Goal: Task Accomplishment & Management: Use online tool/utility

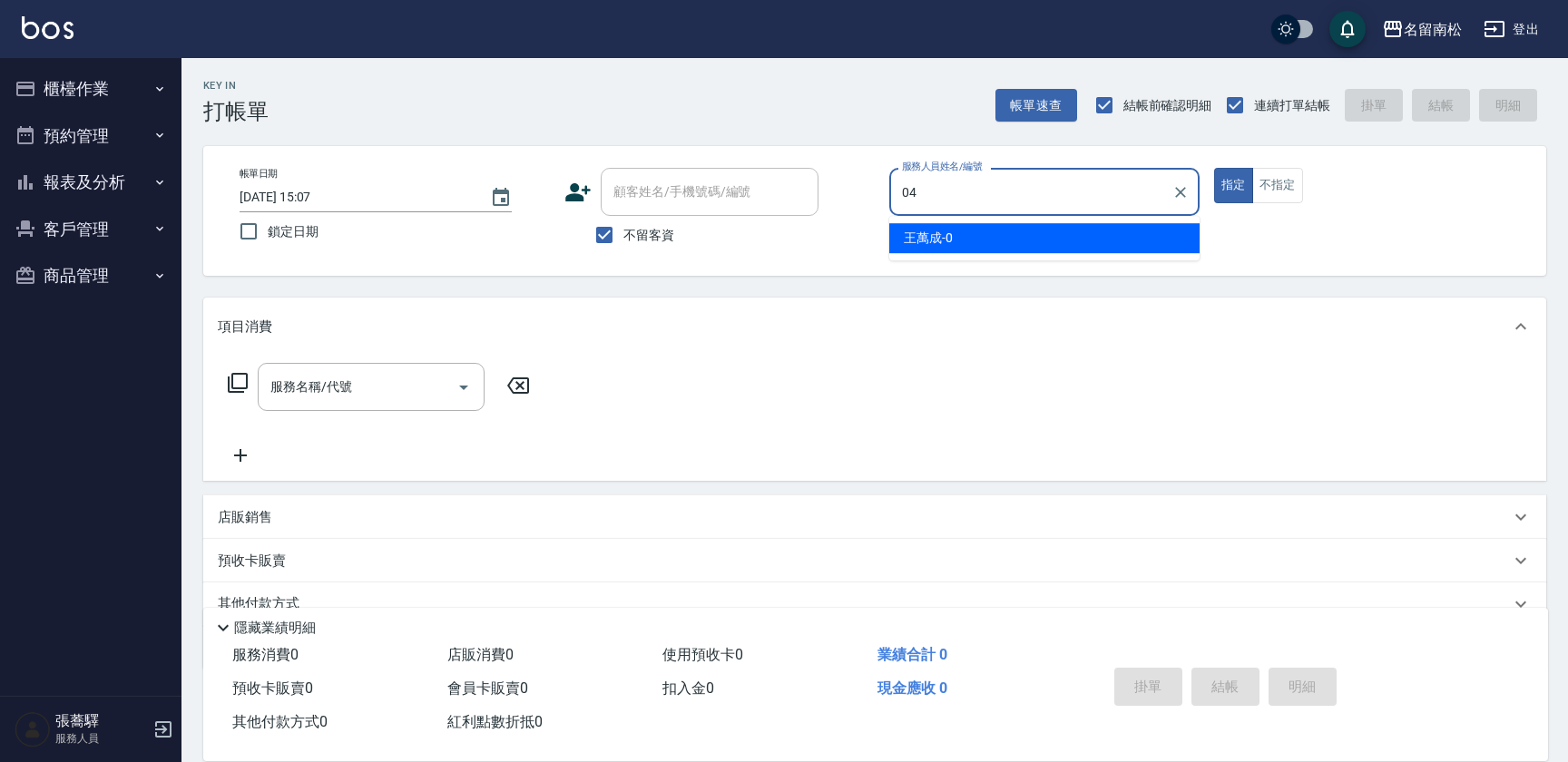
type input "[PERSON_NAME]04"
type button "true"
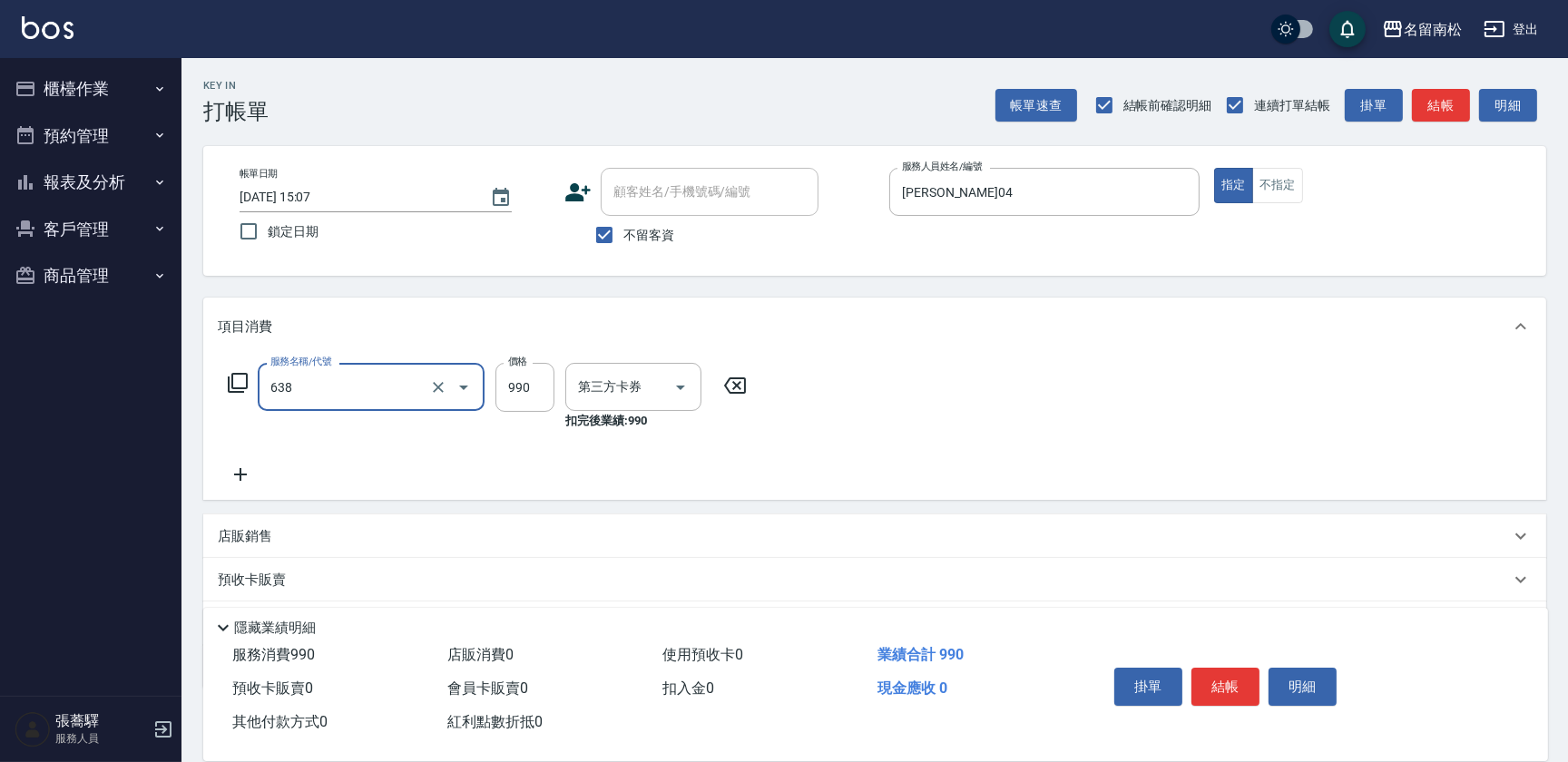
type input "(芙)頭皮養護套卡(638)"
type input "卡券使用"
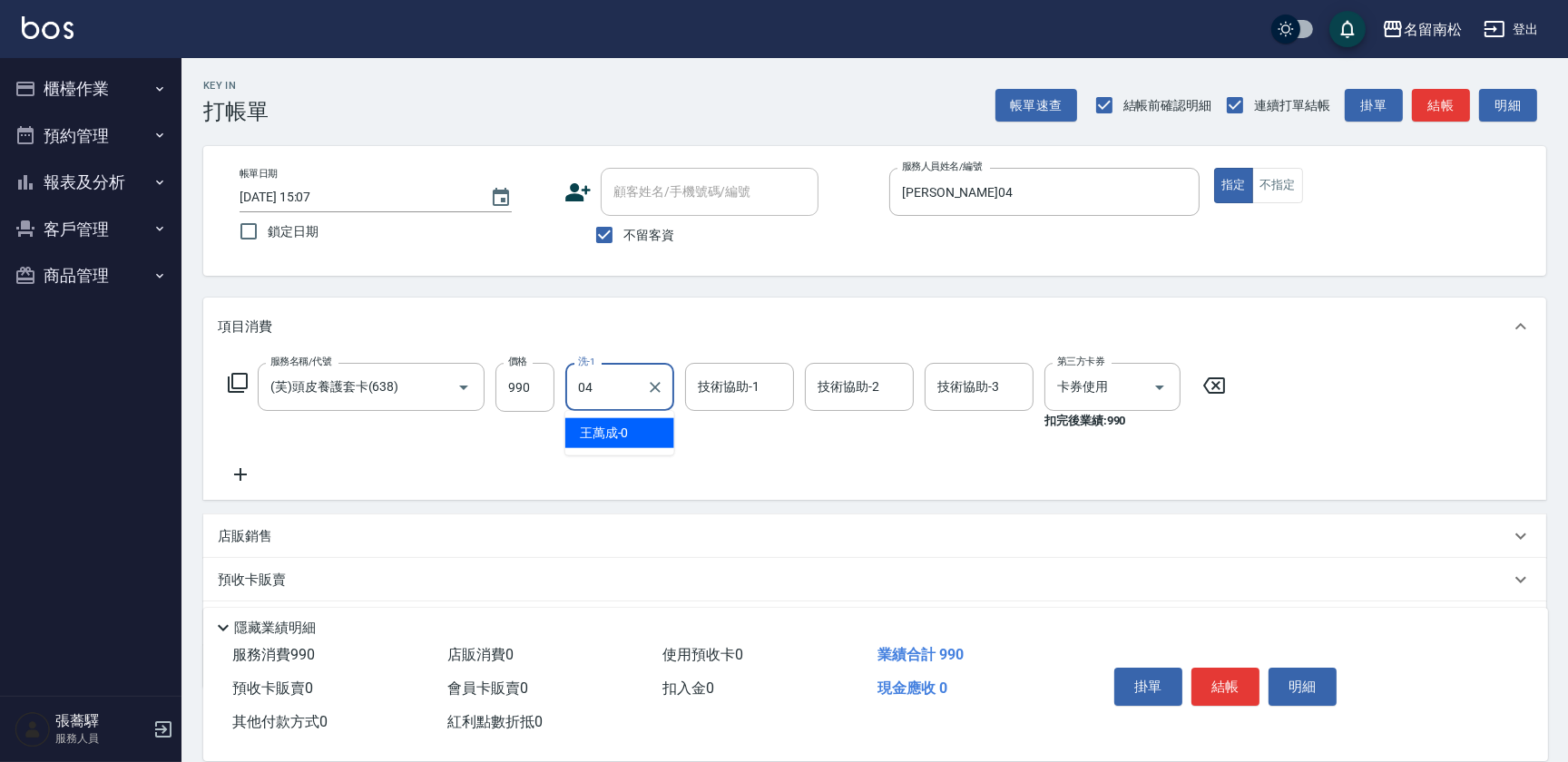
type input "[PERSON_NAME]04"
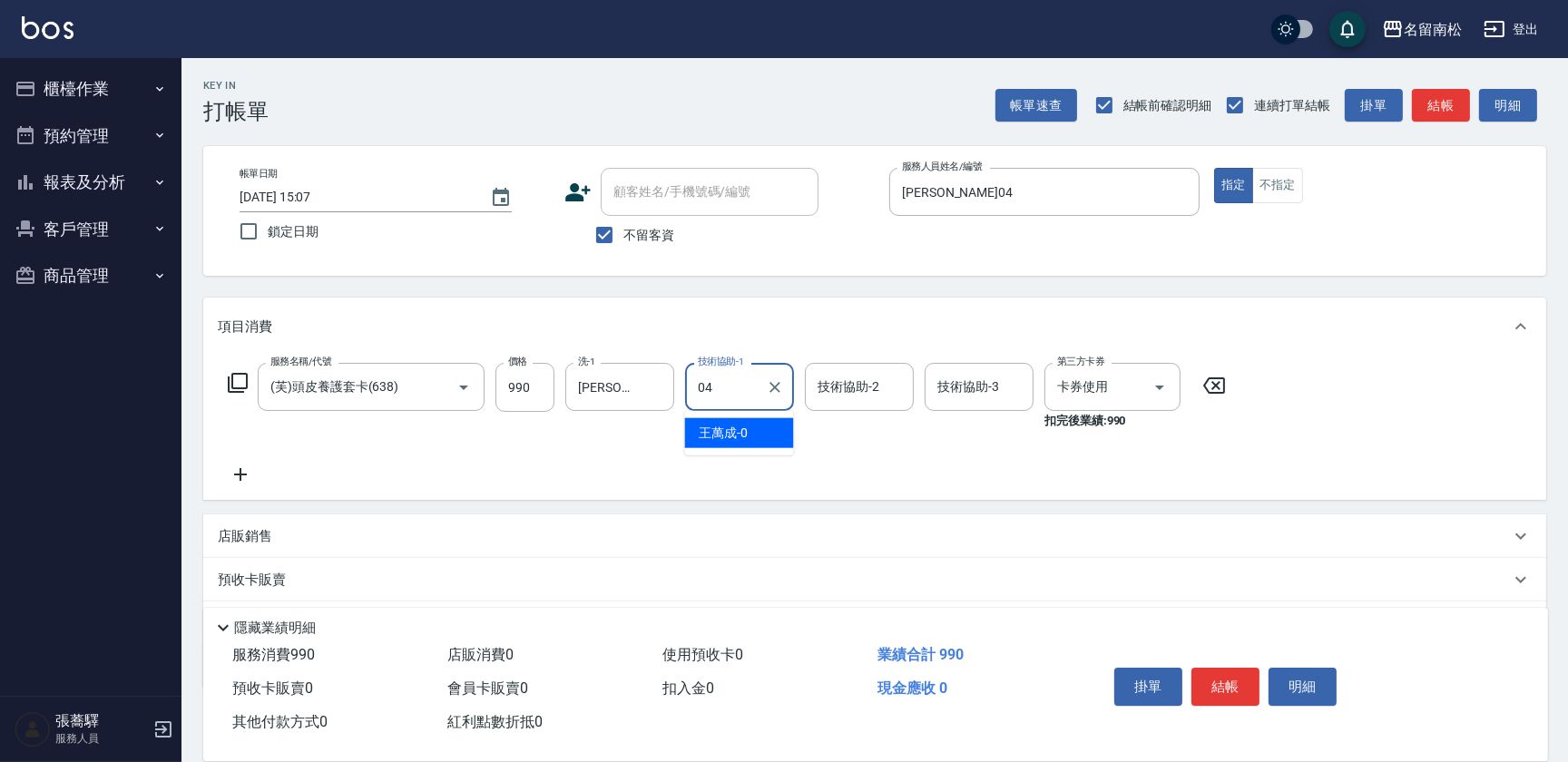
type input "[PERSON_NAME]04"
click at [652, 239] on span "不留客資" at bounding box center [648, 235] width 51 height 19
click at [623, 239] on input "不留客資" at bounding box center [604, 235] width 38 height 38
checkbox input "false"
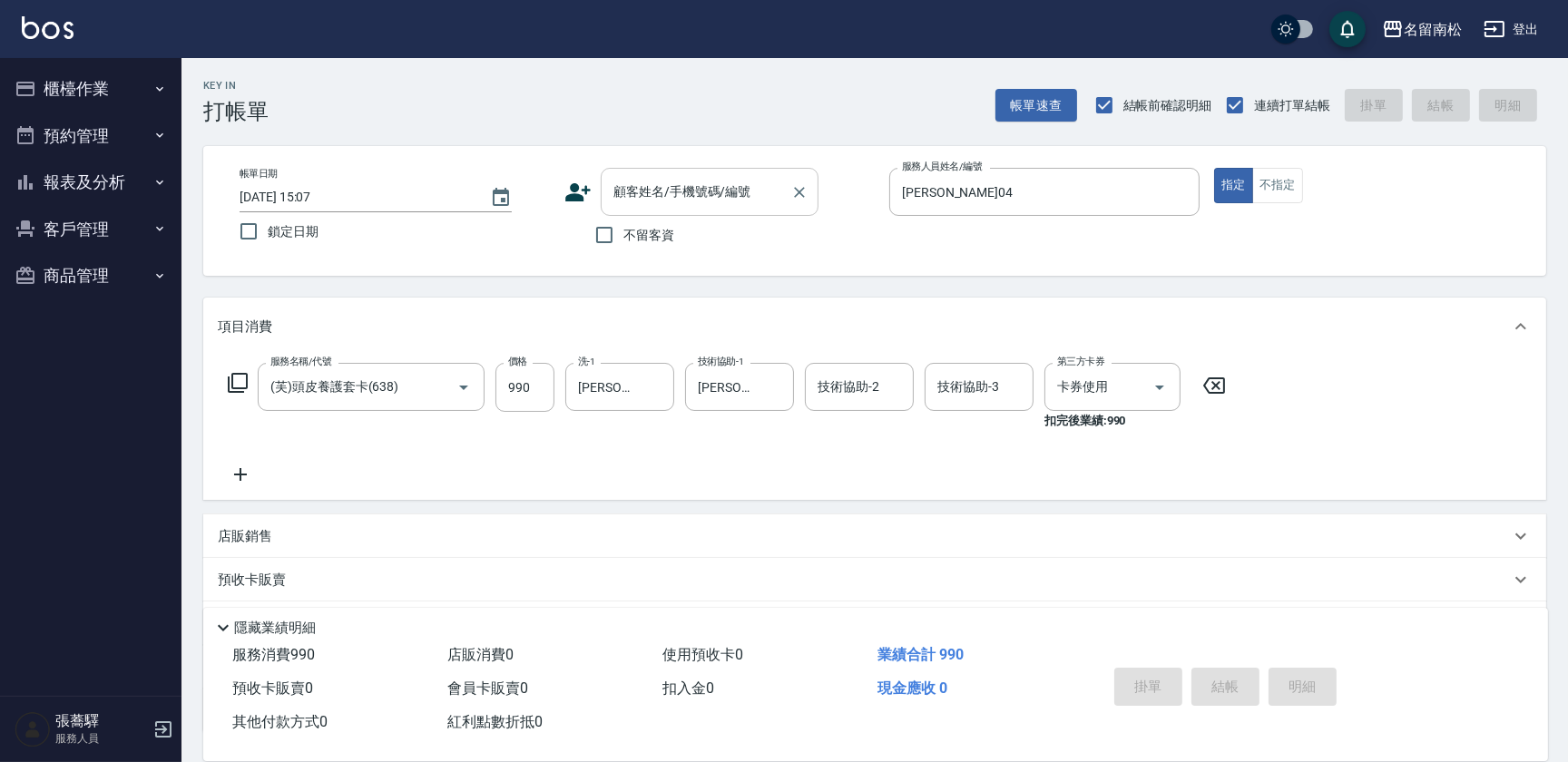
click at [668, 187] on input "顧客姓名/手機號碼/編號" at bounding box center [695, 191] width 174 height 31
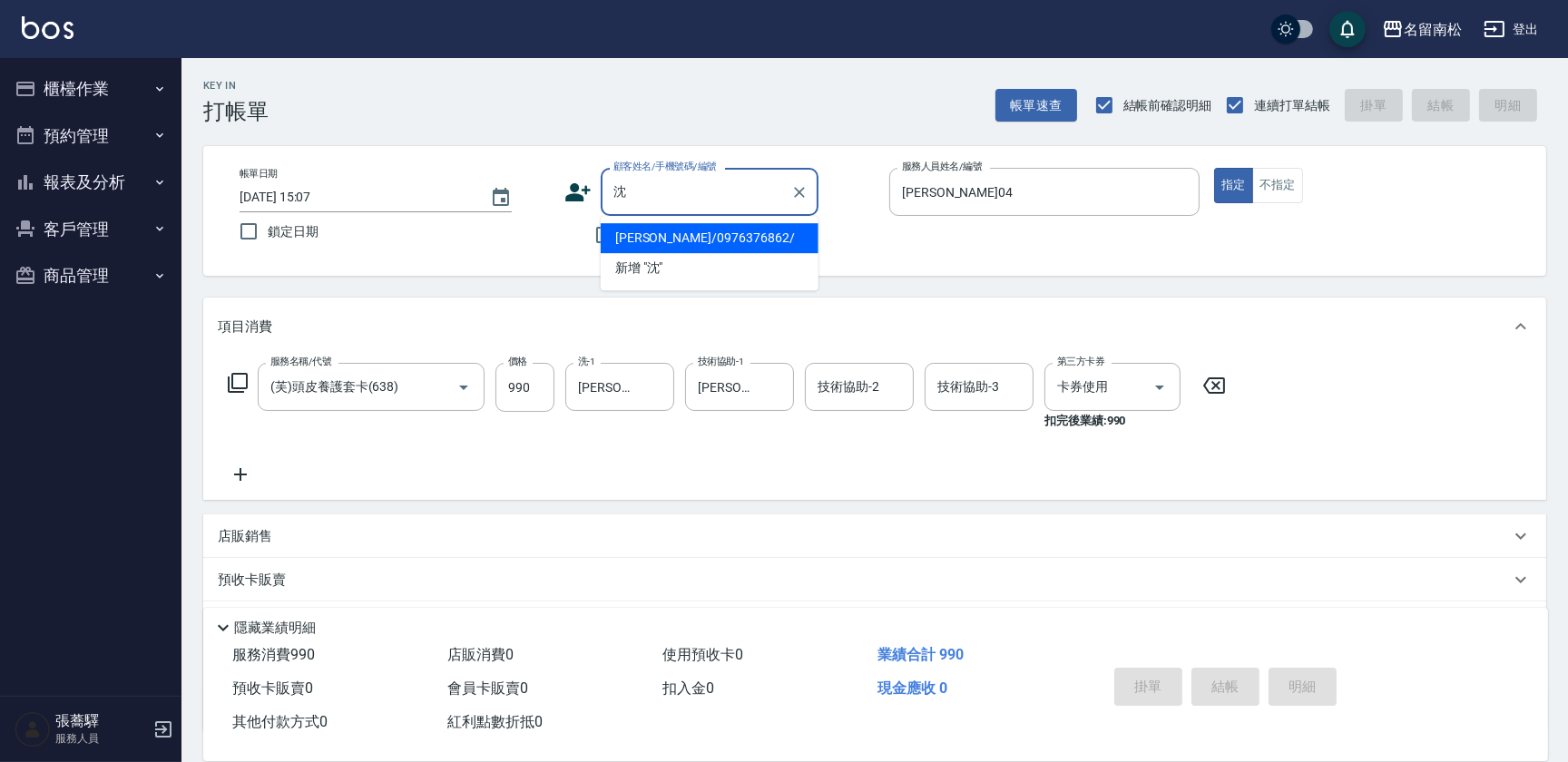
click at [707, 244] on li "[PERSON_NAME]/0976376862/" at bounding box center [710, 238] width 218 height 30
type input "[PERSON_NAME]/0976376862/"
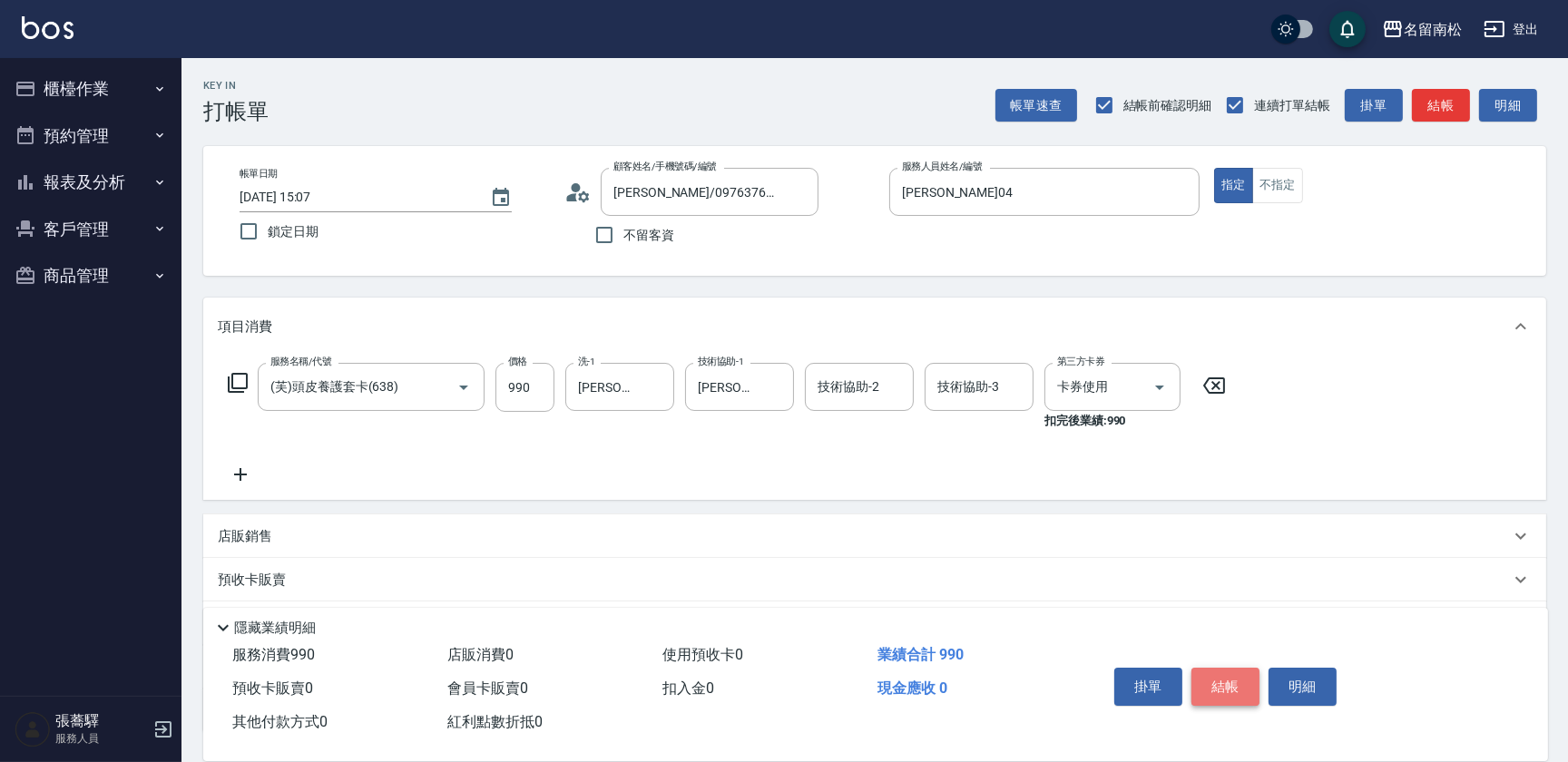
click at [1234, 687] on button "結帳" at bounding box center [1225, 686] width 68 height 38
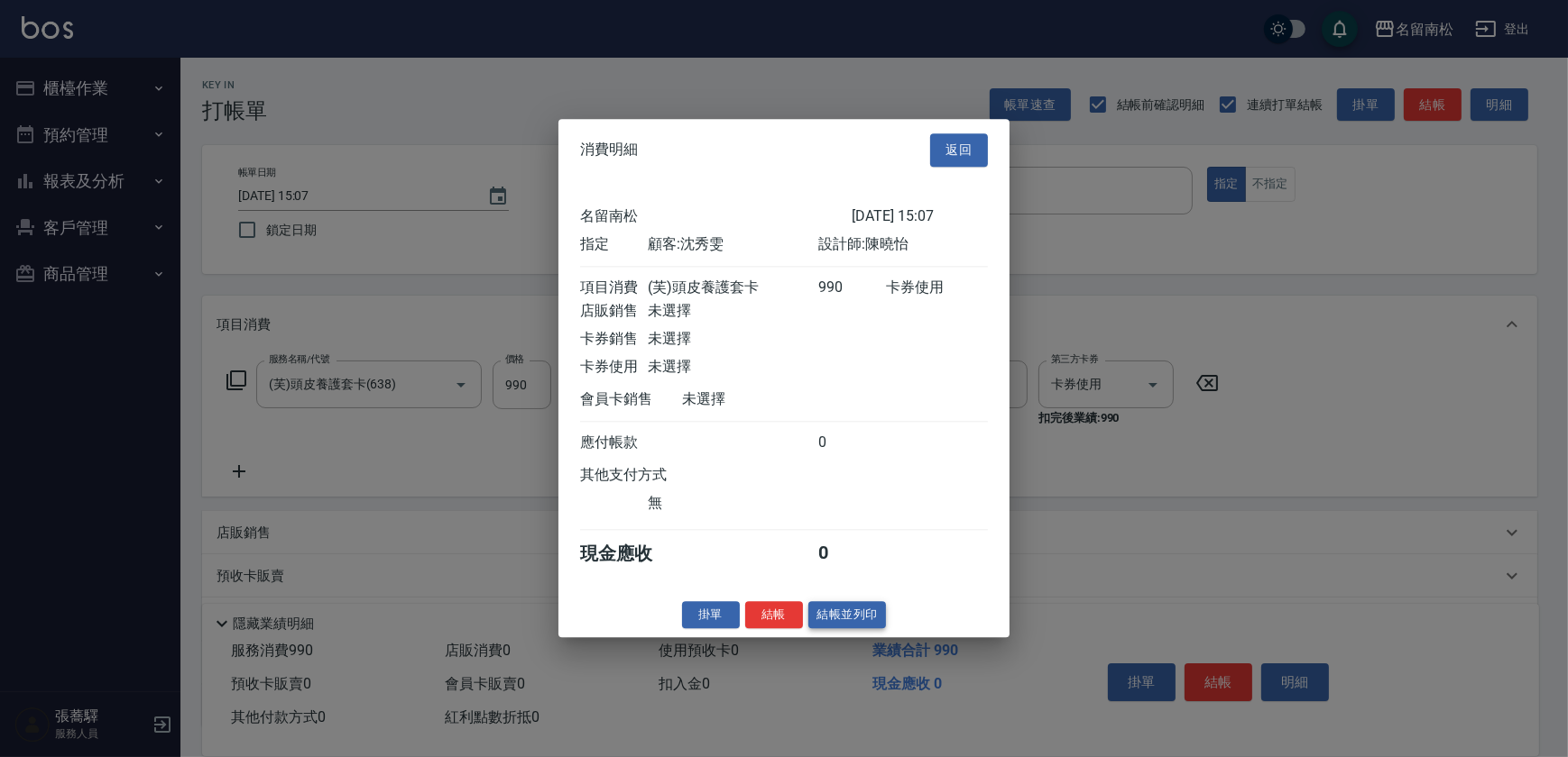
click at [816, 615] on button "結帳並列印" at bounding box center [846, 616] width 78 height 28
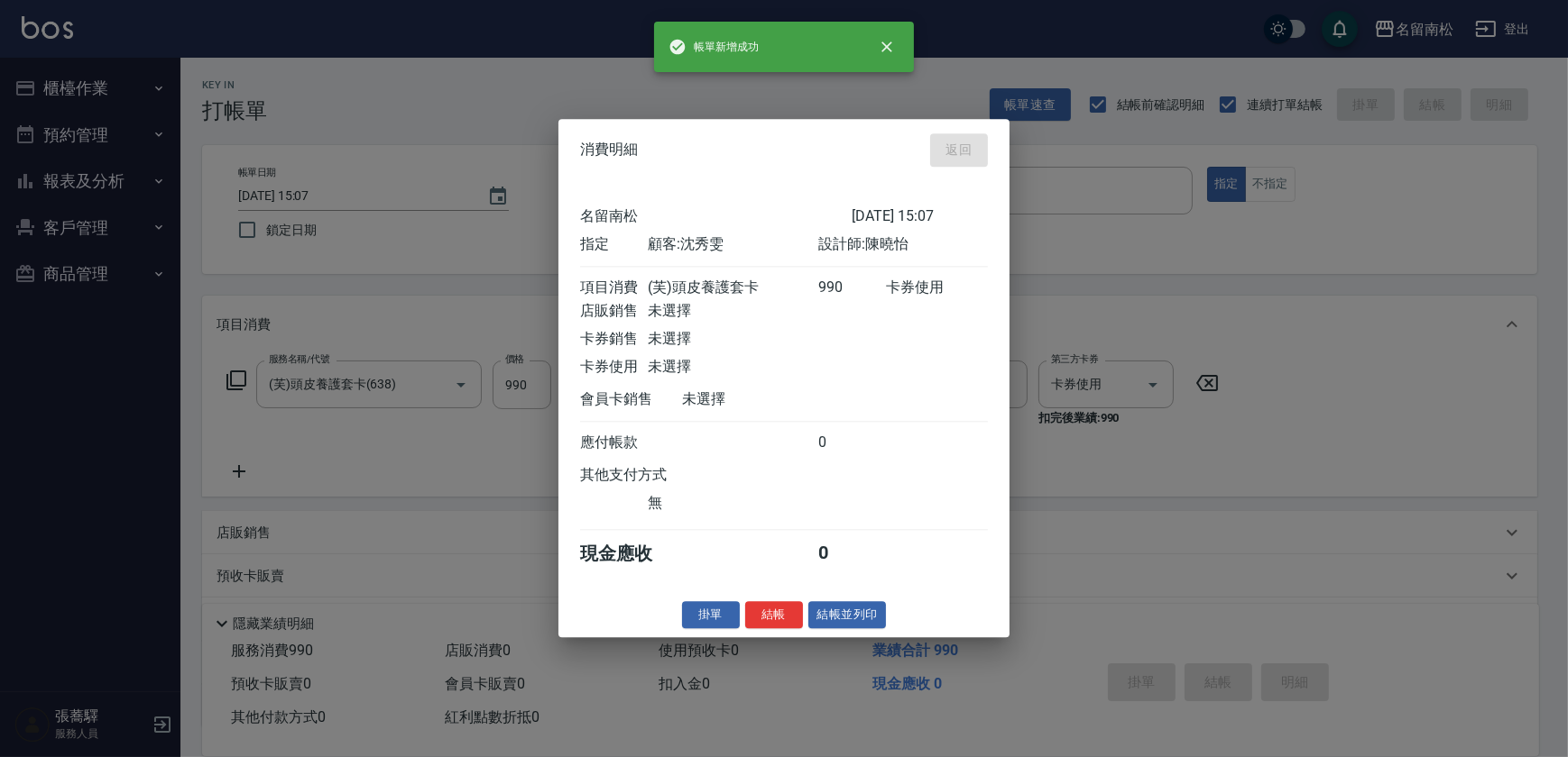
type input "[DATE] 16:05"
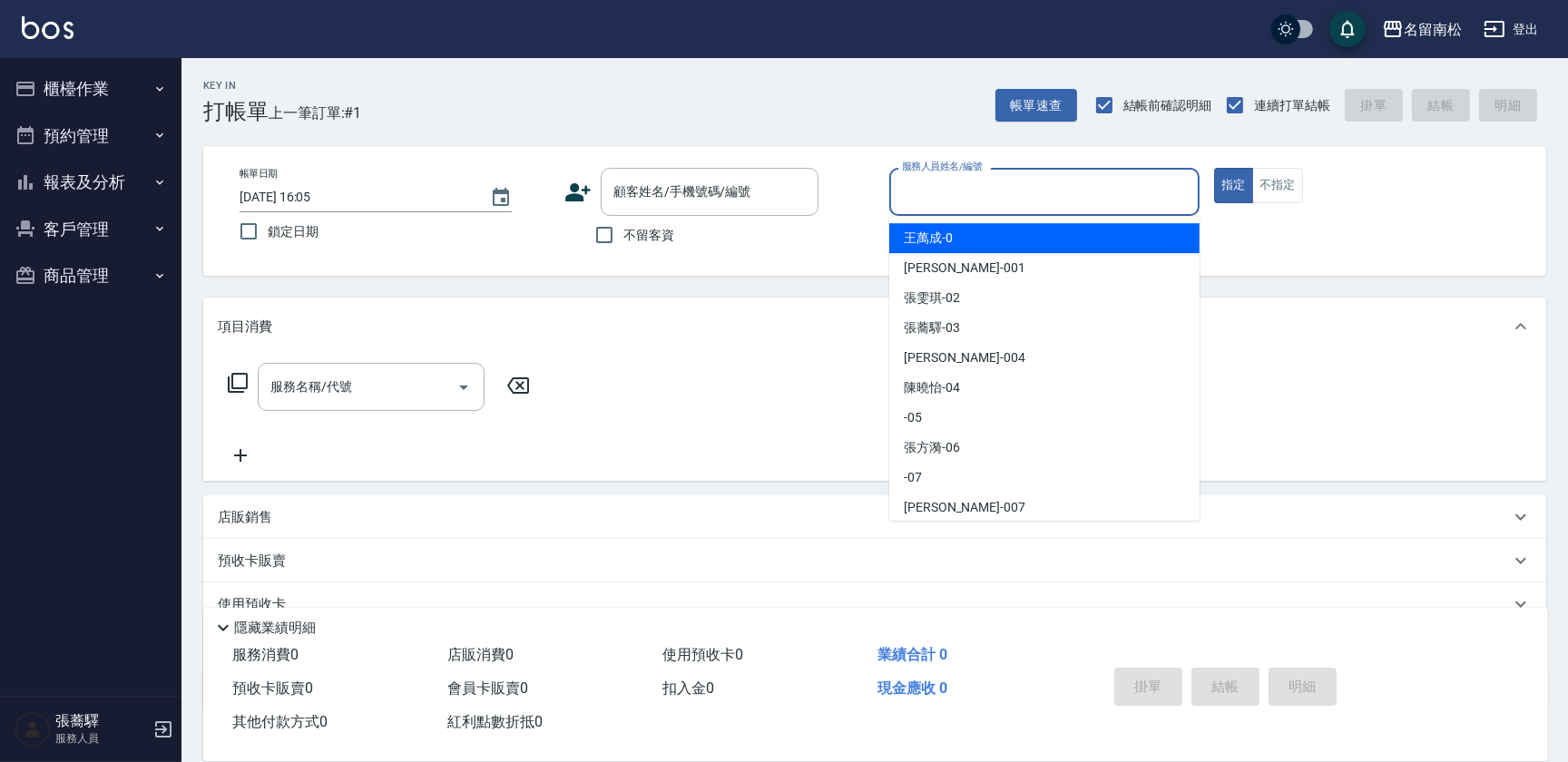
click at [1086, 192] on input "服務人員姓名/編號" at bounding box center [1045, 191] width 294 height 31
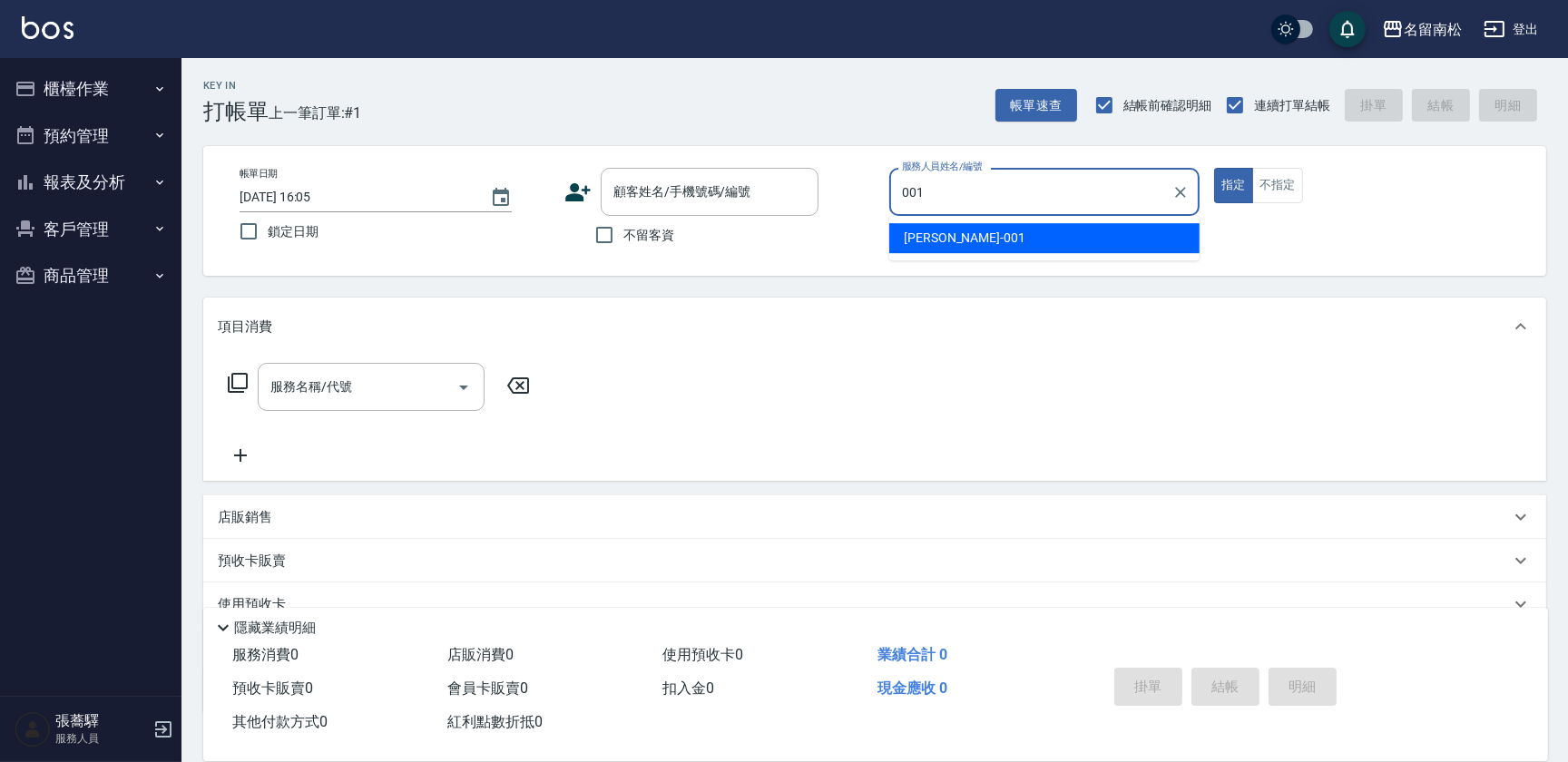
type input "[PERSON_NAME]-001"
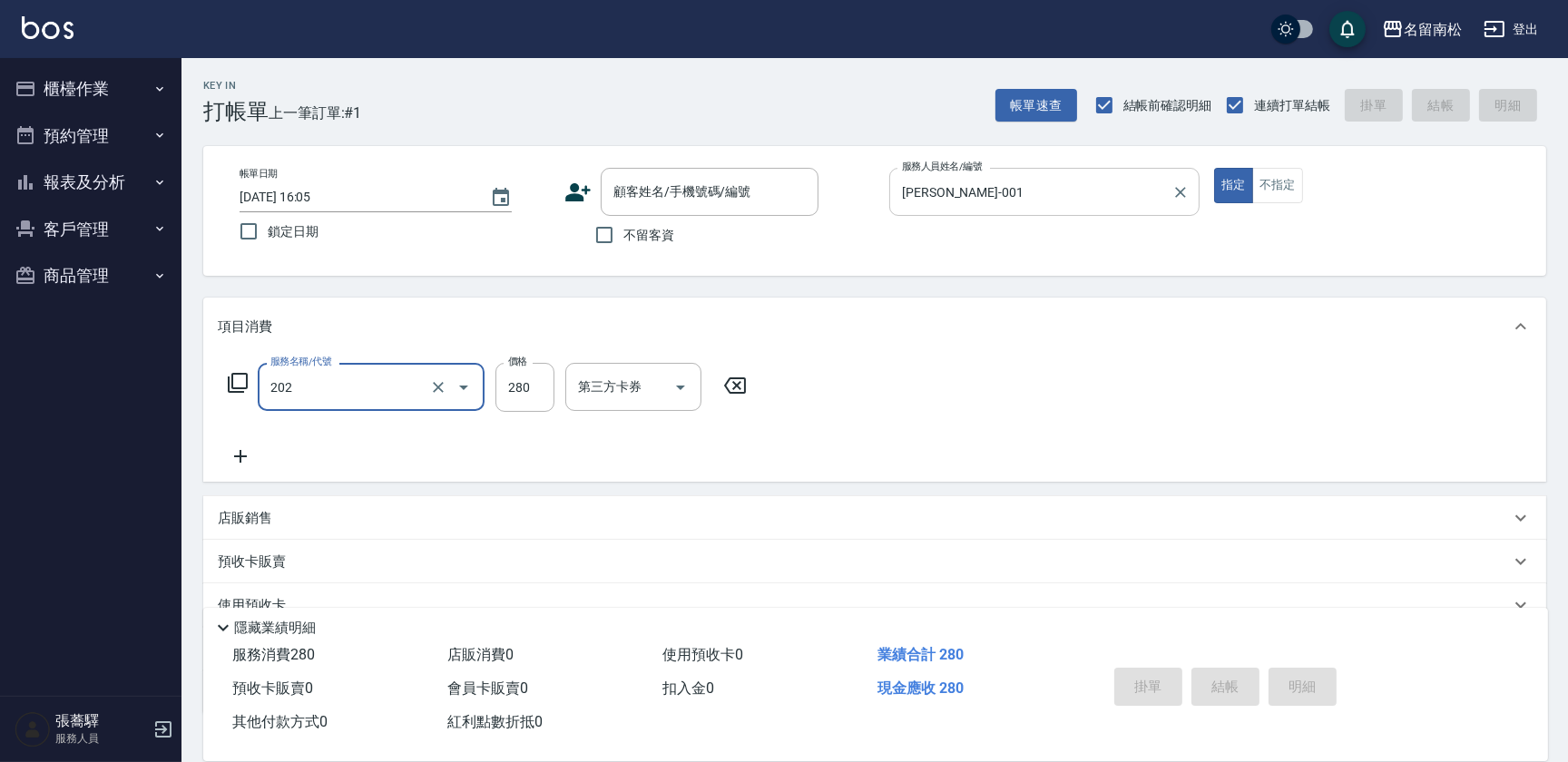
type input "洗髮[280](202)"
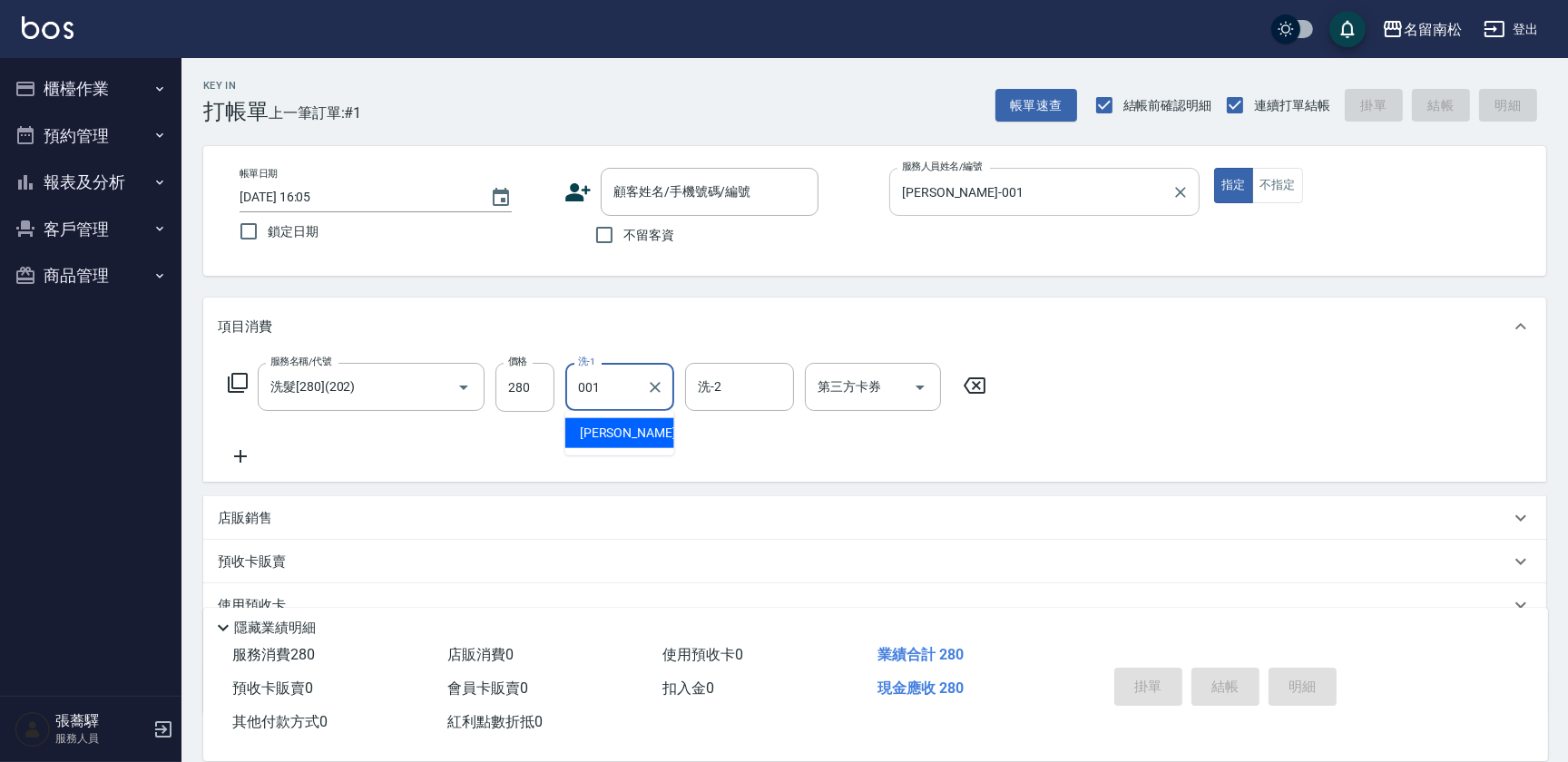
type input "[PERSON_NAME]-001"
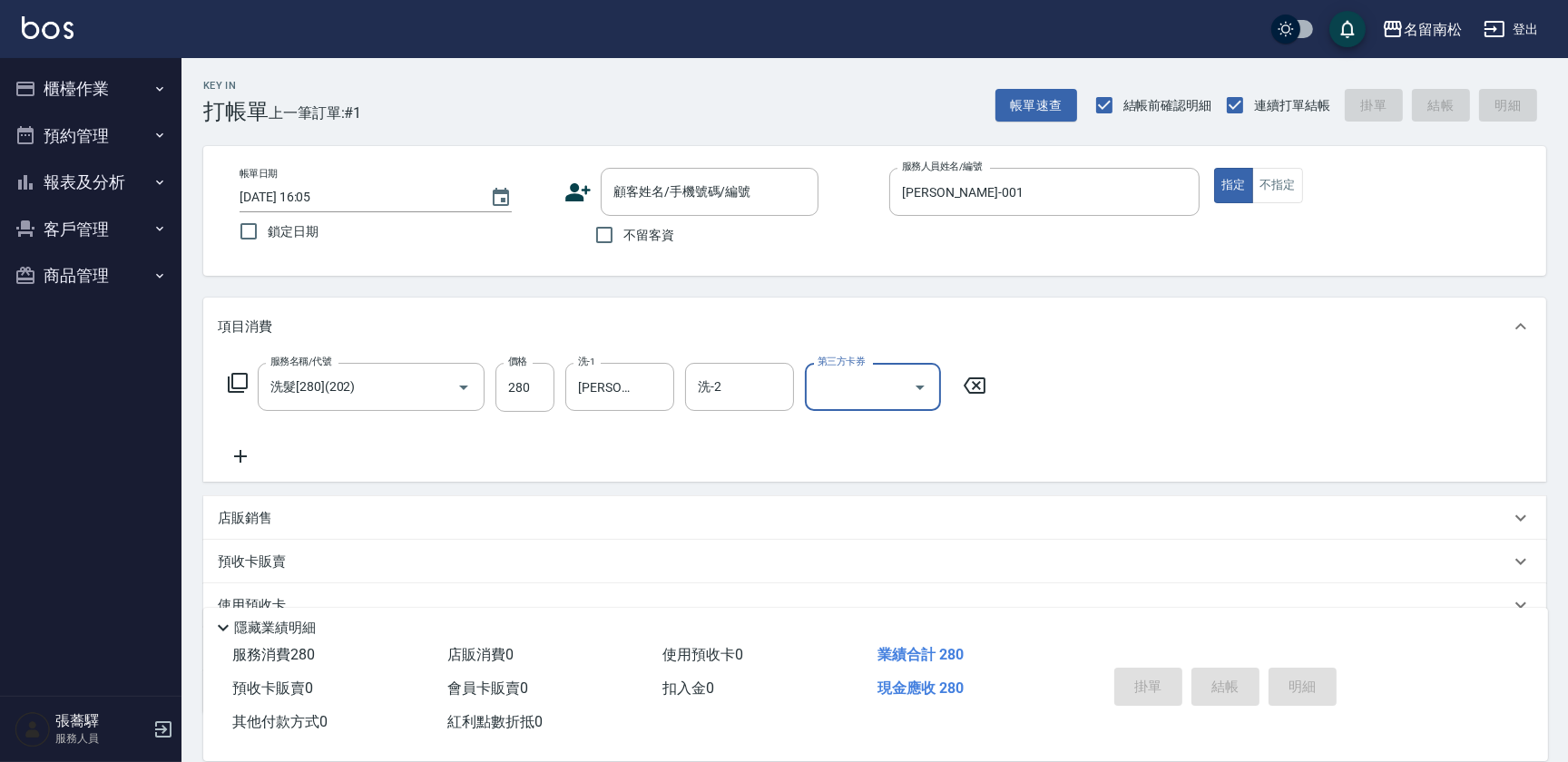
click at [1306, 680] on div "掛單 結帳 明細" at bounding box center [1225, 689] width 237 height 57
click at [604, 236] on input "不留客資" at bounding box center [604, 235] width 38 height 38
checkbox input "true"
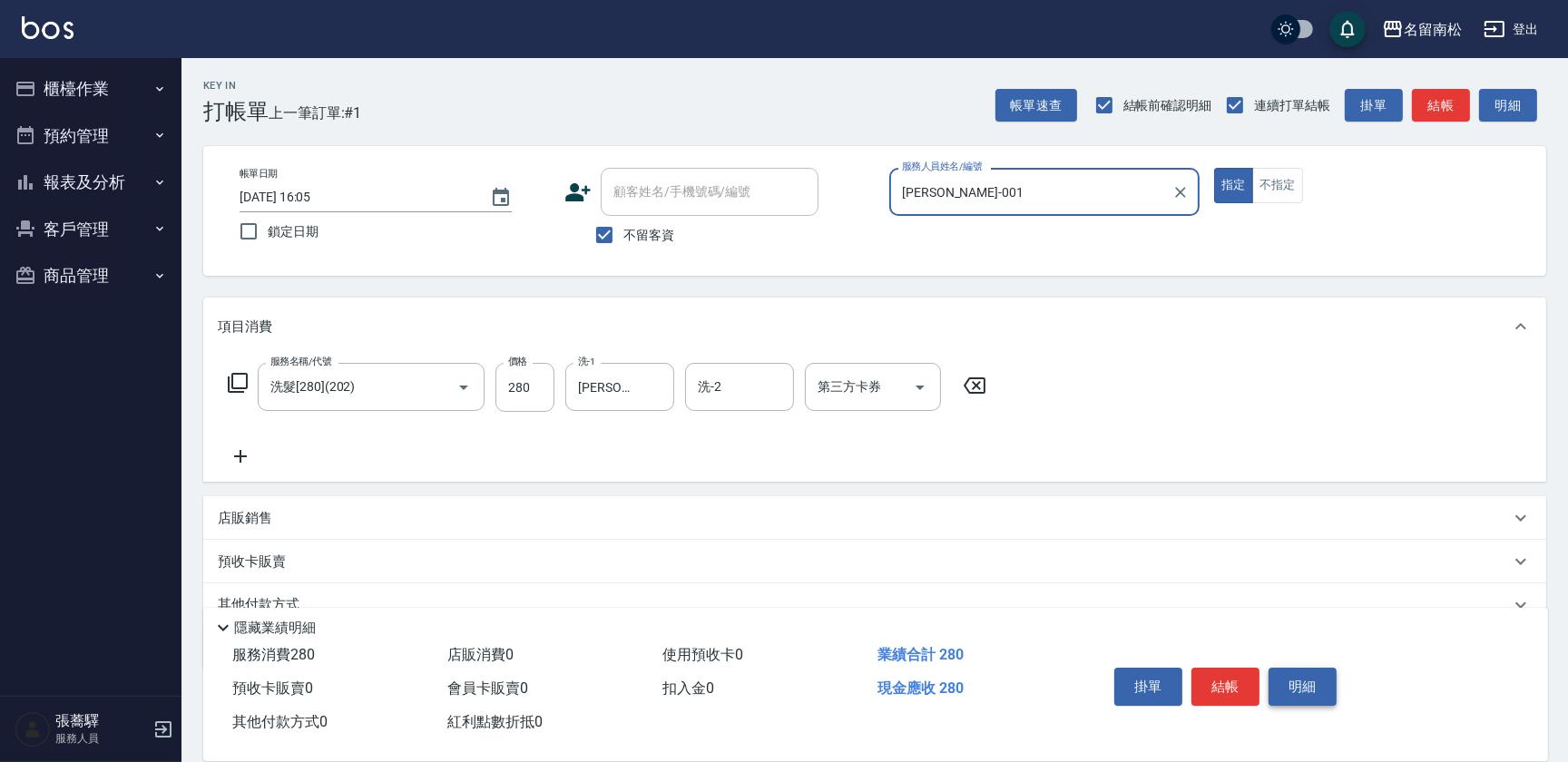
click at [1309, 681] on button "明細" at bounding box center [1303, 686] width 68 height 38
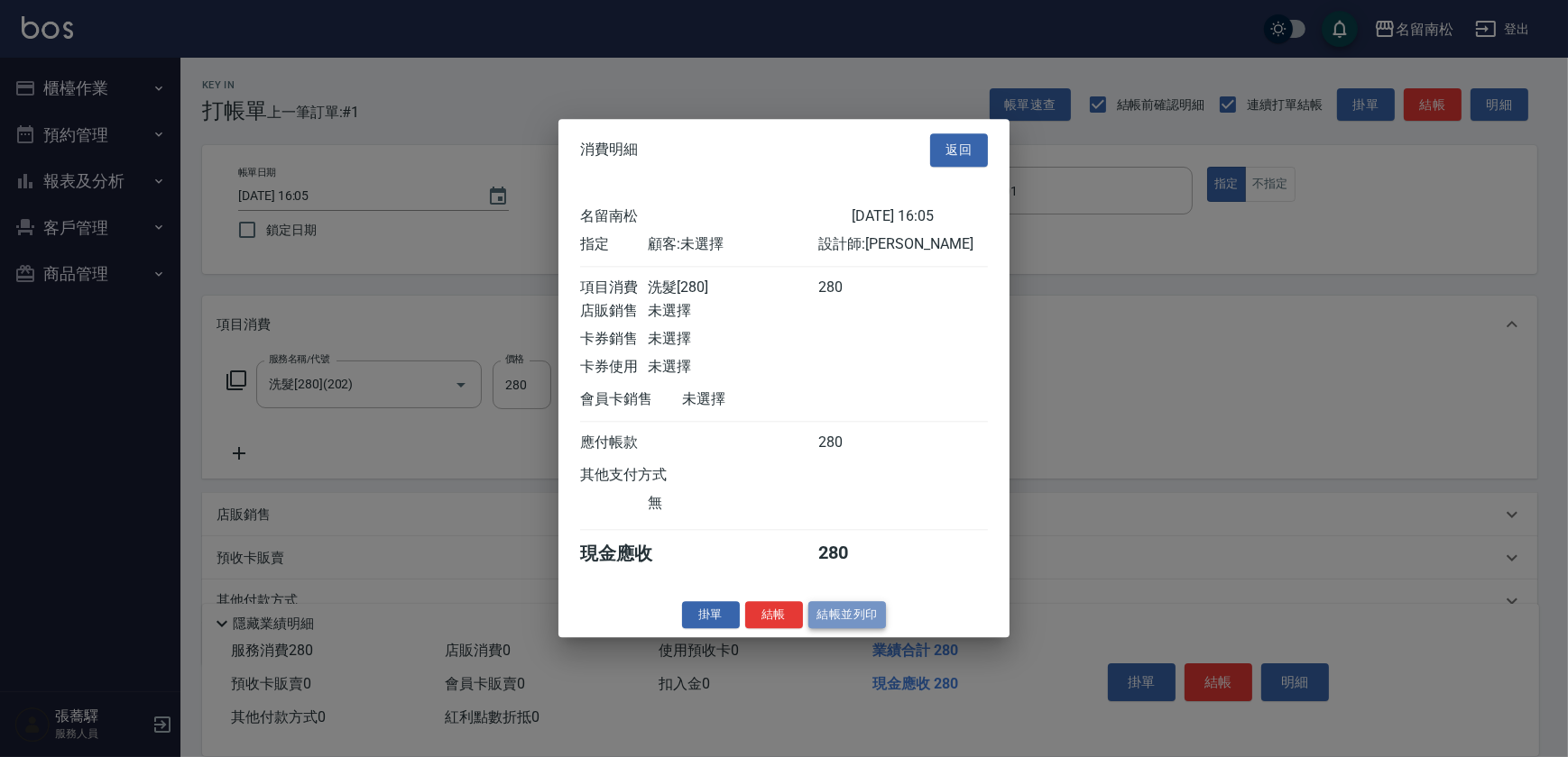
click at [856, 618] on button "結帳並列印" at bounding box center [846, 616] width 78 height 28
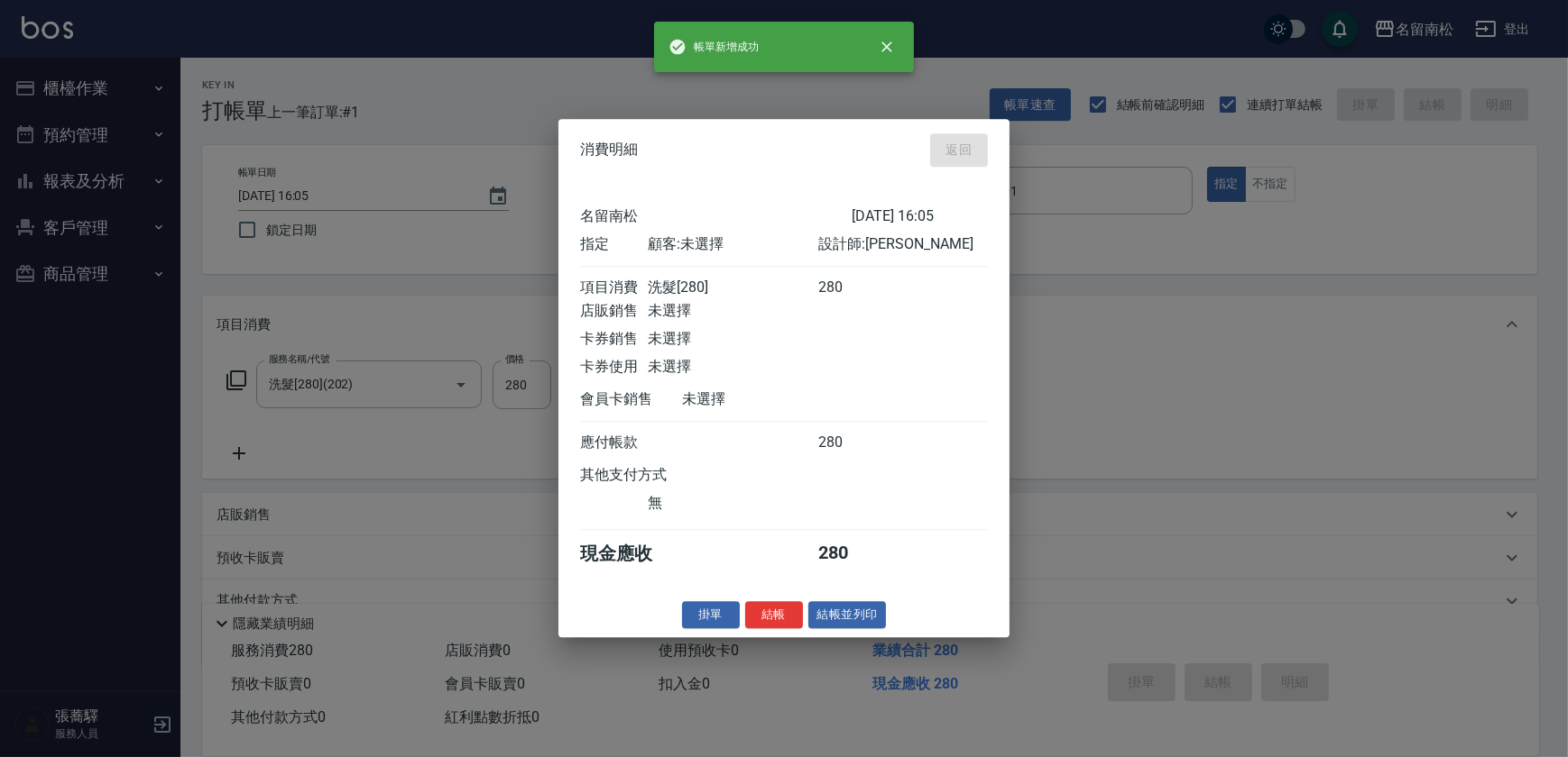
type input "[DATE] 16:06"
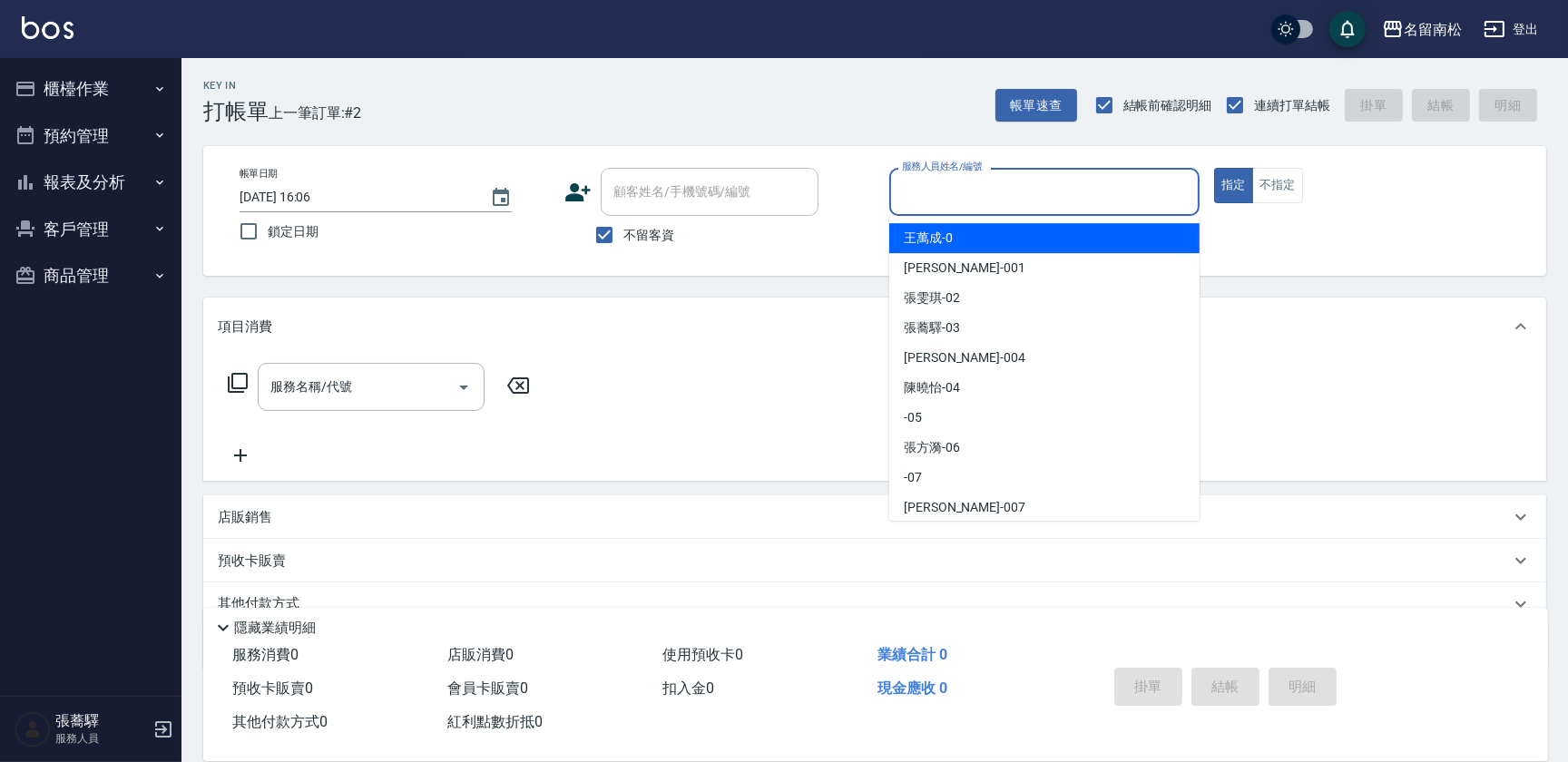
click at [985, 201] on input "服務人員姓名/編號" at bounding box center [1045, 191] width 294 height 31
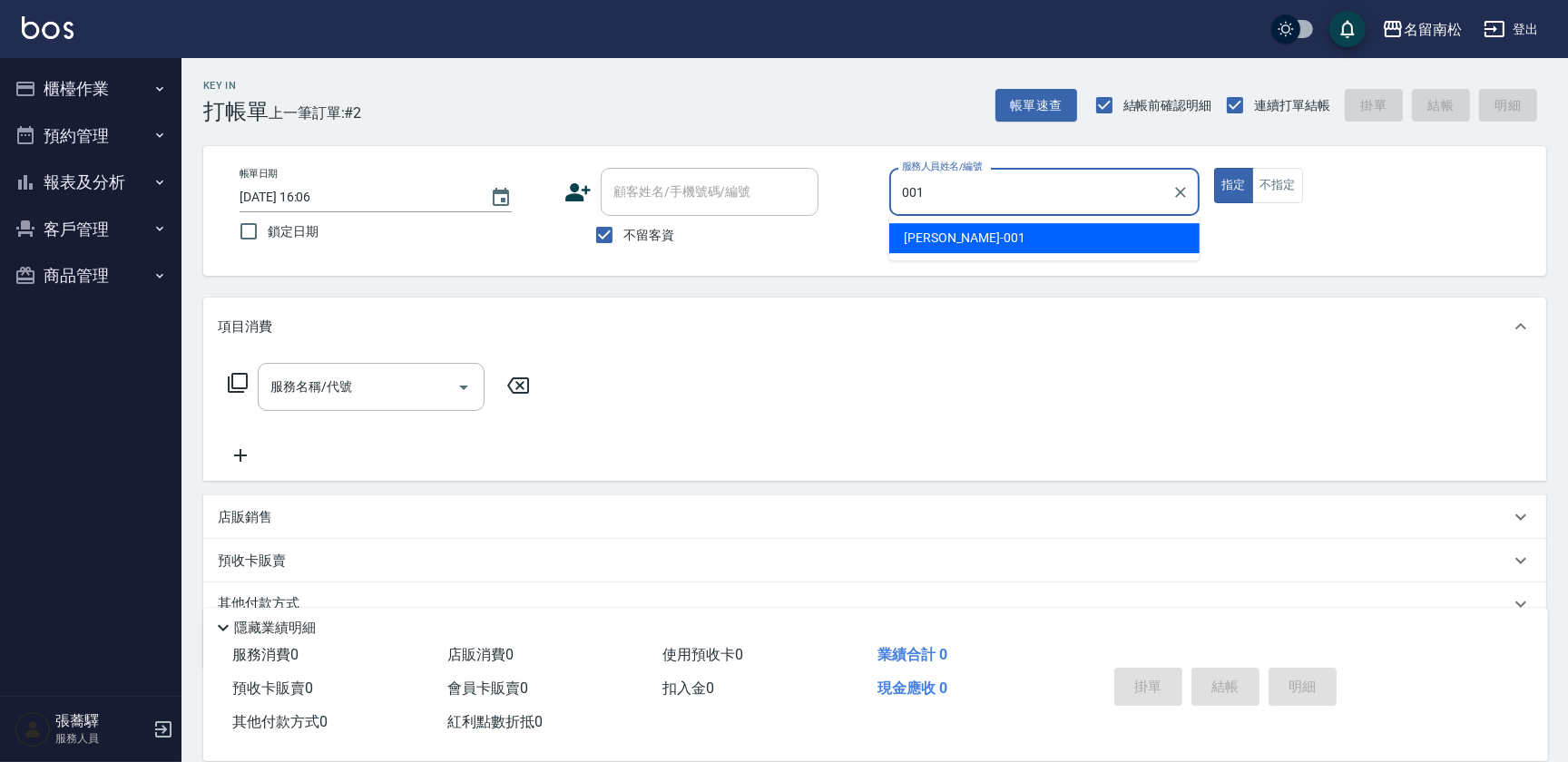
type input "[PERSON_NAME]-001"
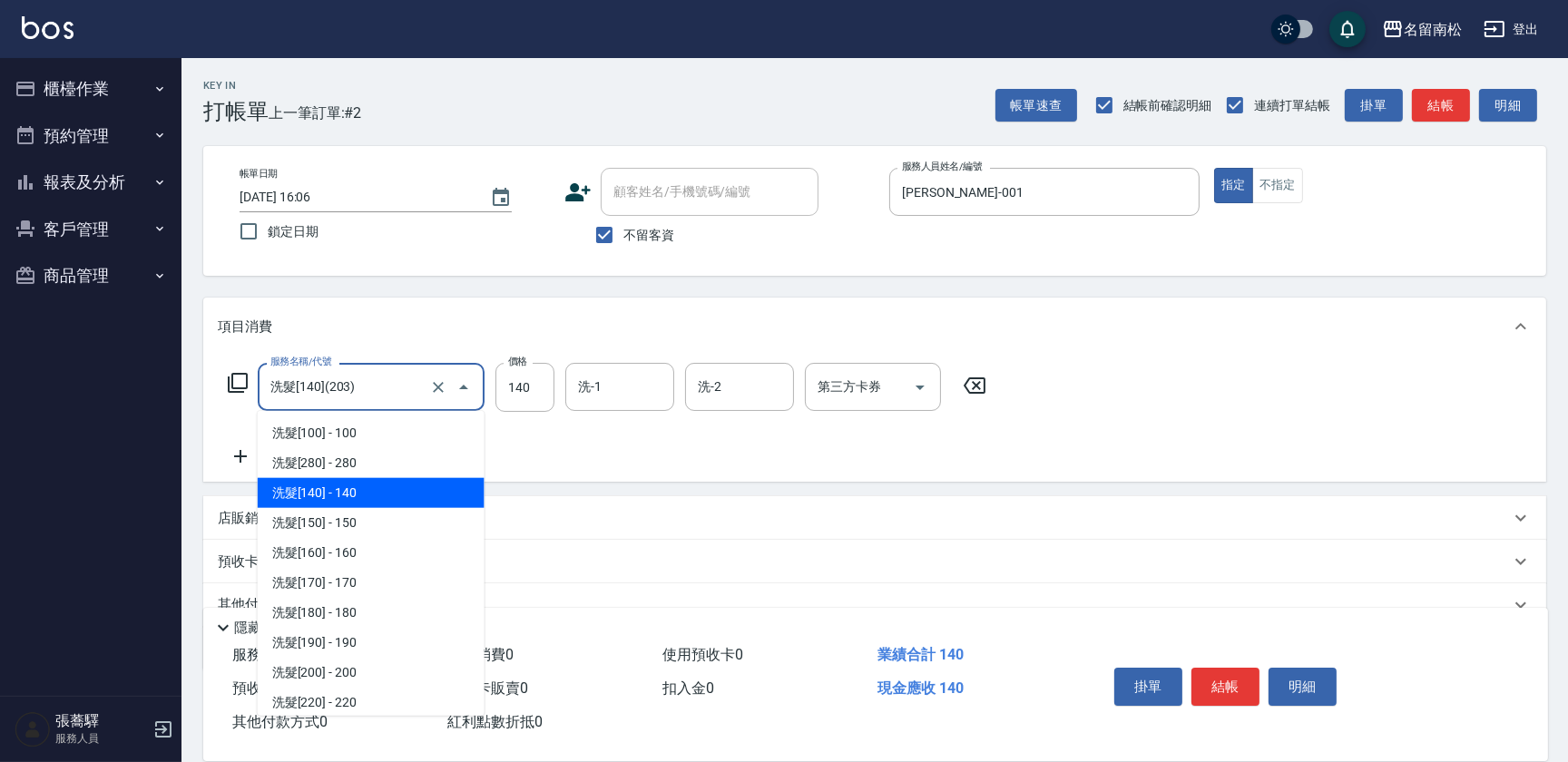
drag, startPoint x: 194, startPoint y: 399, endPoint x: 77, endPoint y: 416, distance: 118.2
click at [77, 416] on div "名留南松 登出 櫃檯作業 打帳單 帳單列表 現金收支登錄 材料自購登錄 每日結帳 排班表 現場電腦打卡 預約管理 預約管理 單日預約紀錄 單週預約紀錄 報表及…" at bounding box center [784, 421] width 1568 height 842
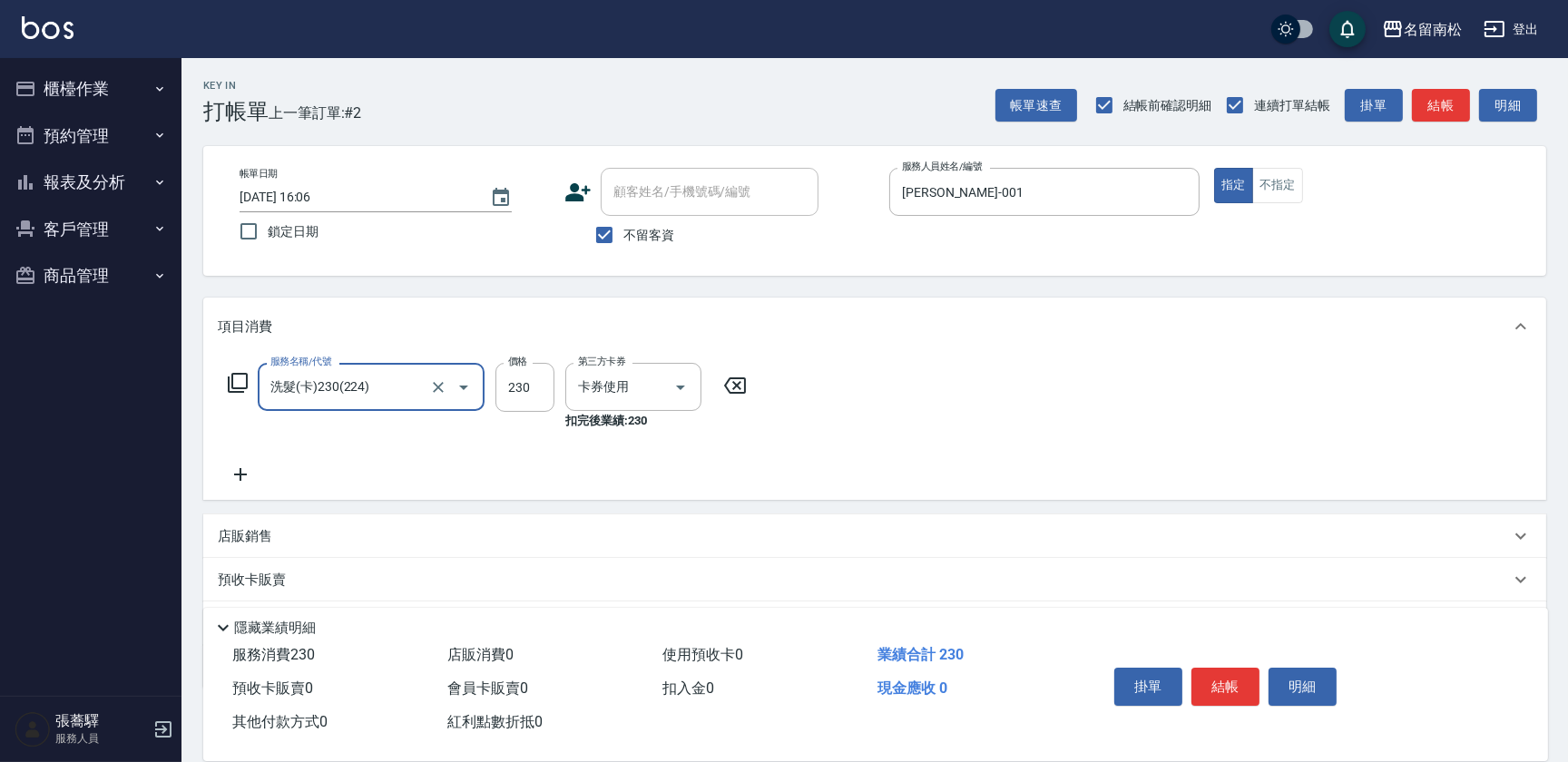
type input "洗髮(卡)230(224)"
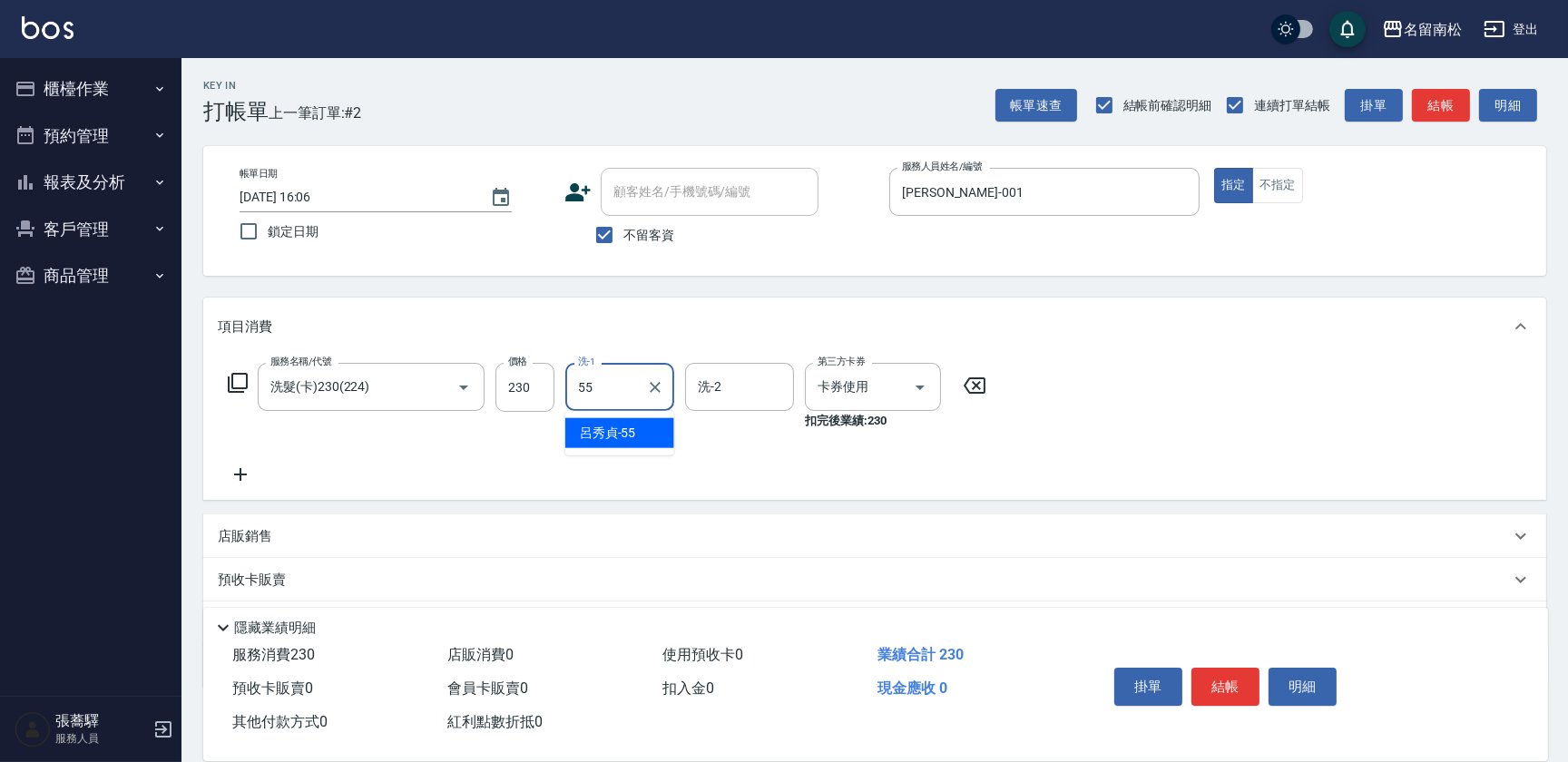
type input "呂秀貞-55"
click at [1301, 671] on button "明細" at bounding box center [1303, 686] width 68 height 38
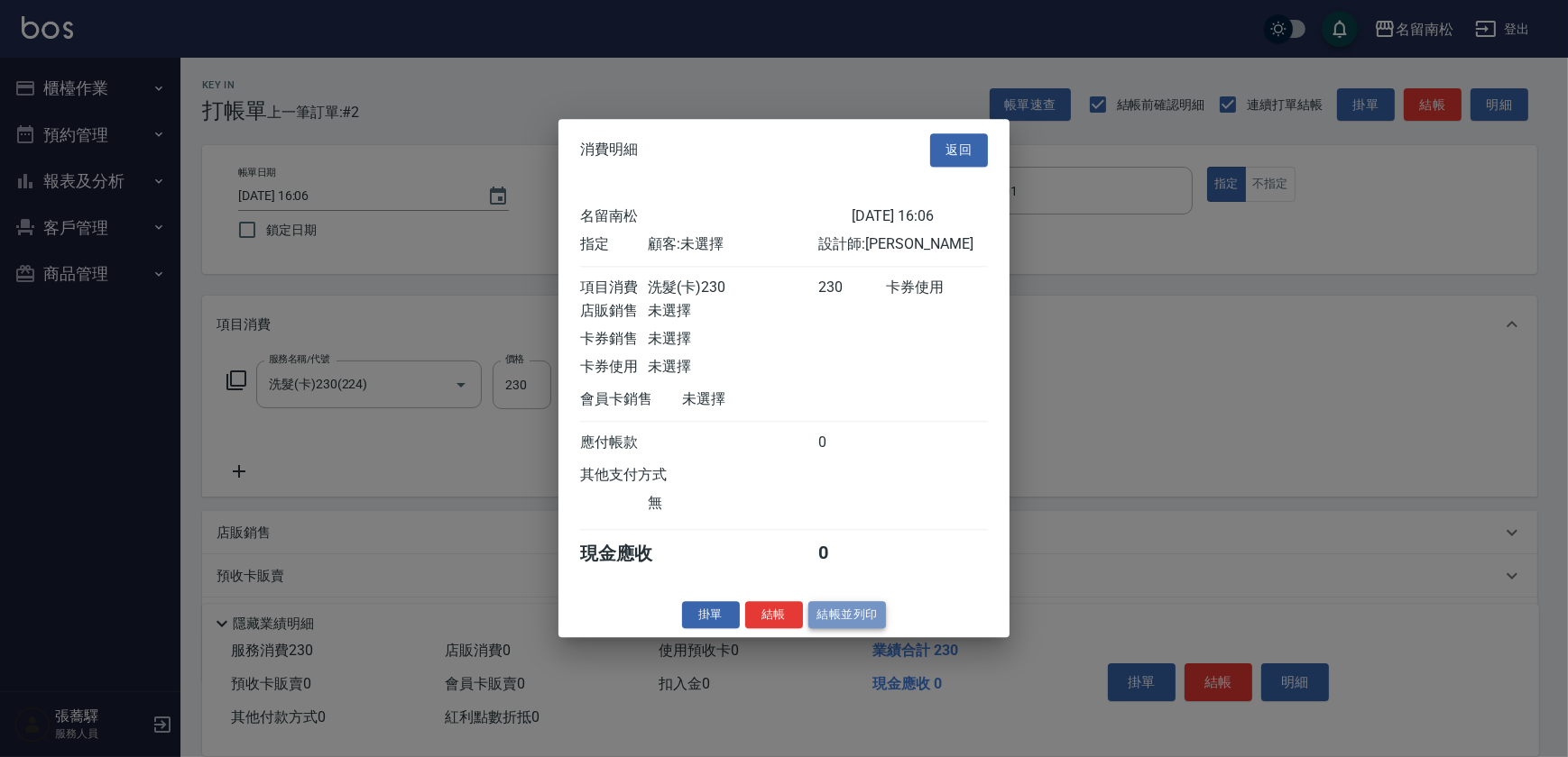
click at [844, 622] on button "結帳並列印" at bounding box center [846, 616] width 78 height 28
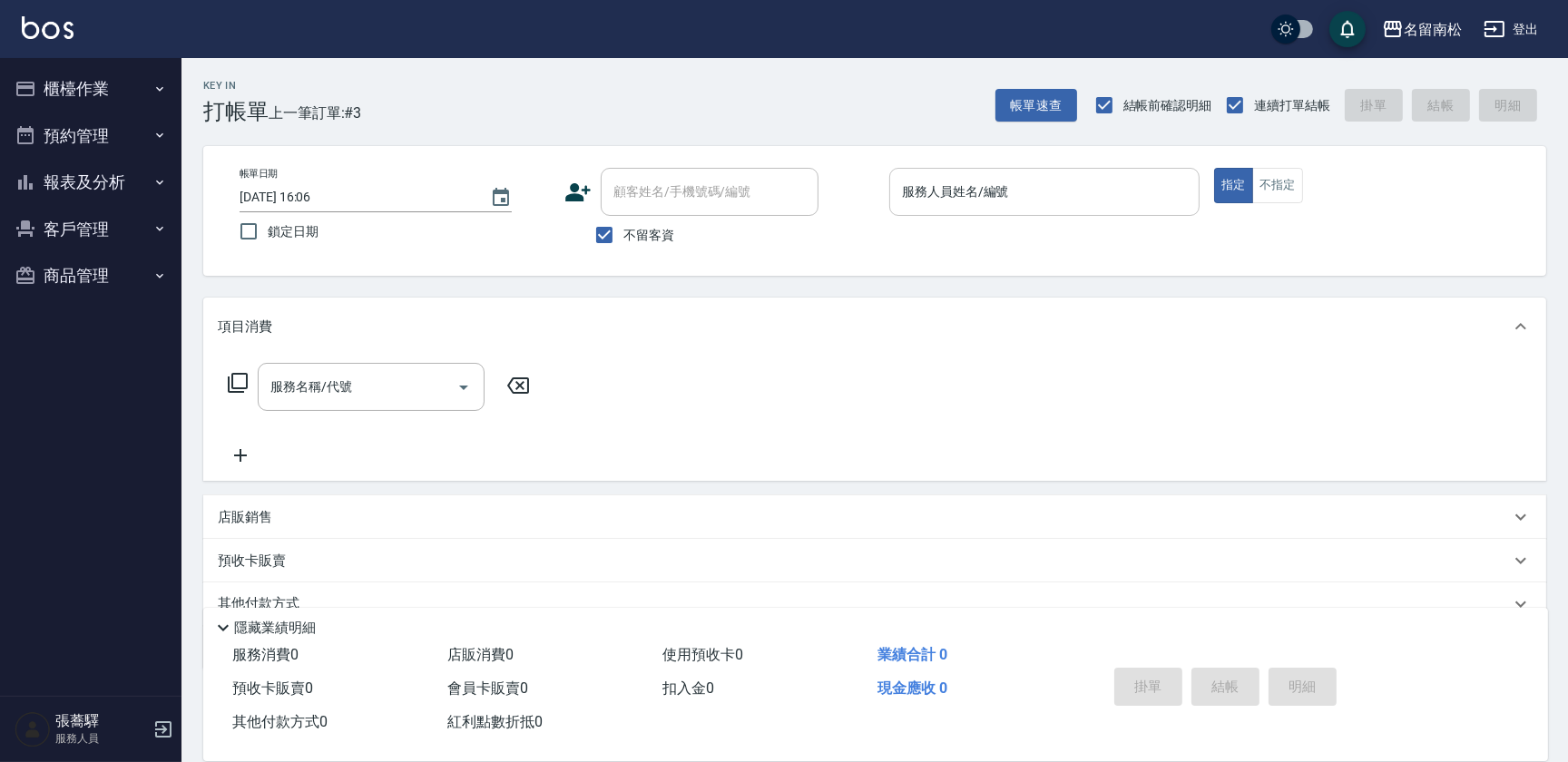
click at [1099, 190] on input "服務人員姓名/編號" at bounding box center [1045, 191] width 294 height 31
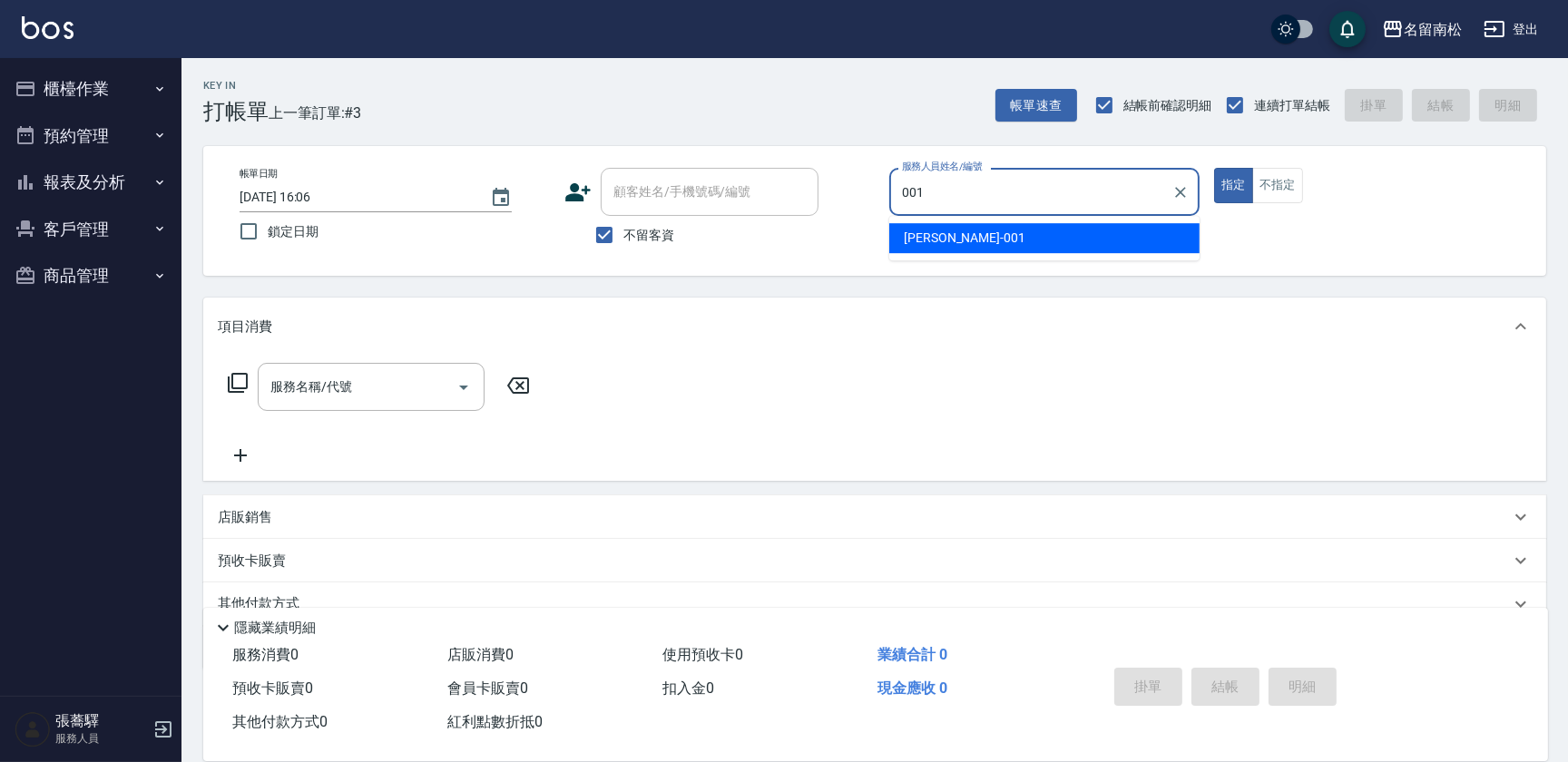
type input "[PERSON_NAME]-001"
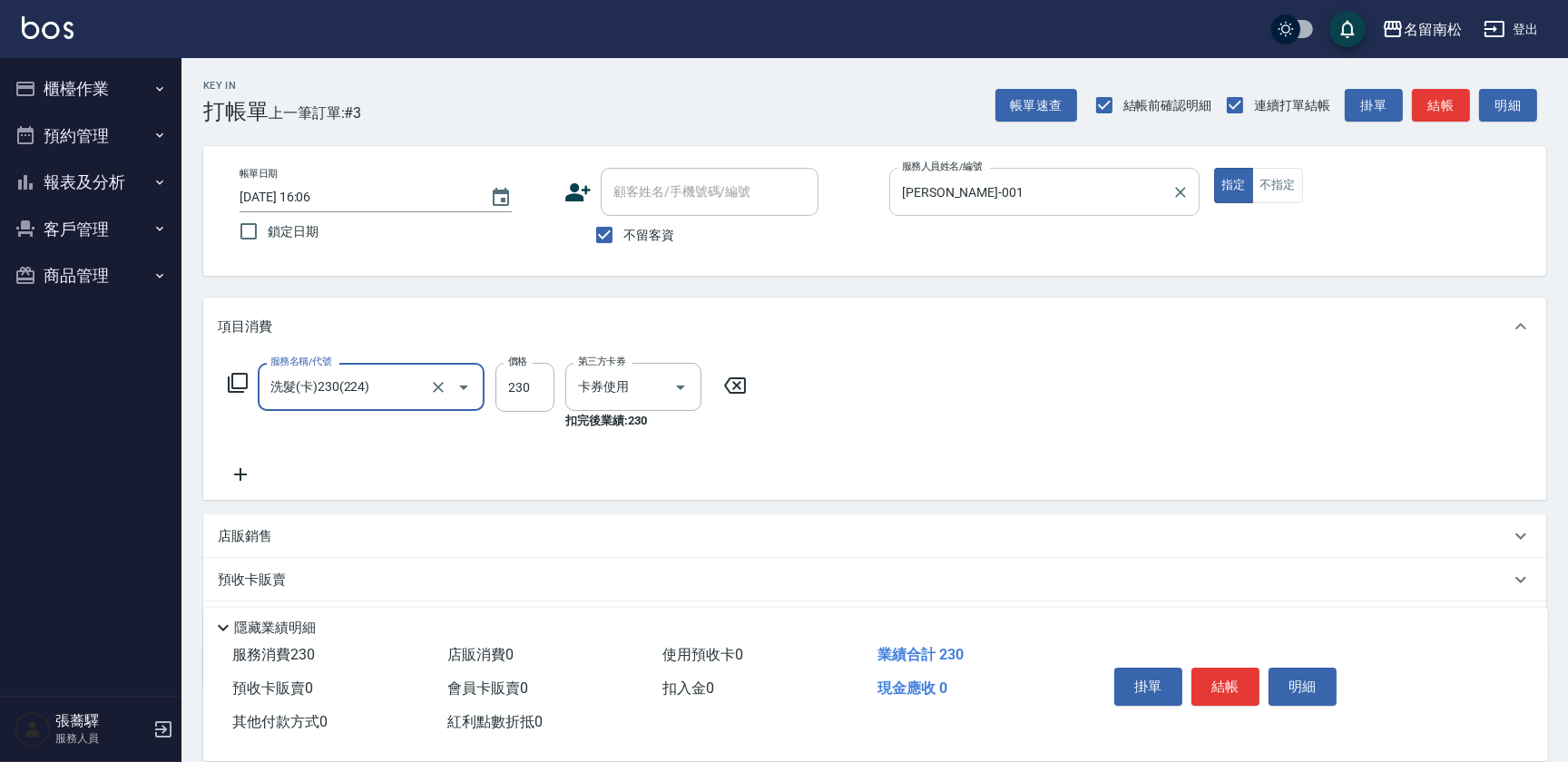
type input "洗髮(卡)230(224)"
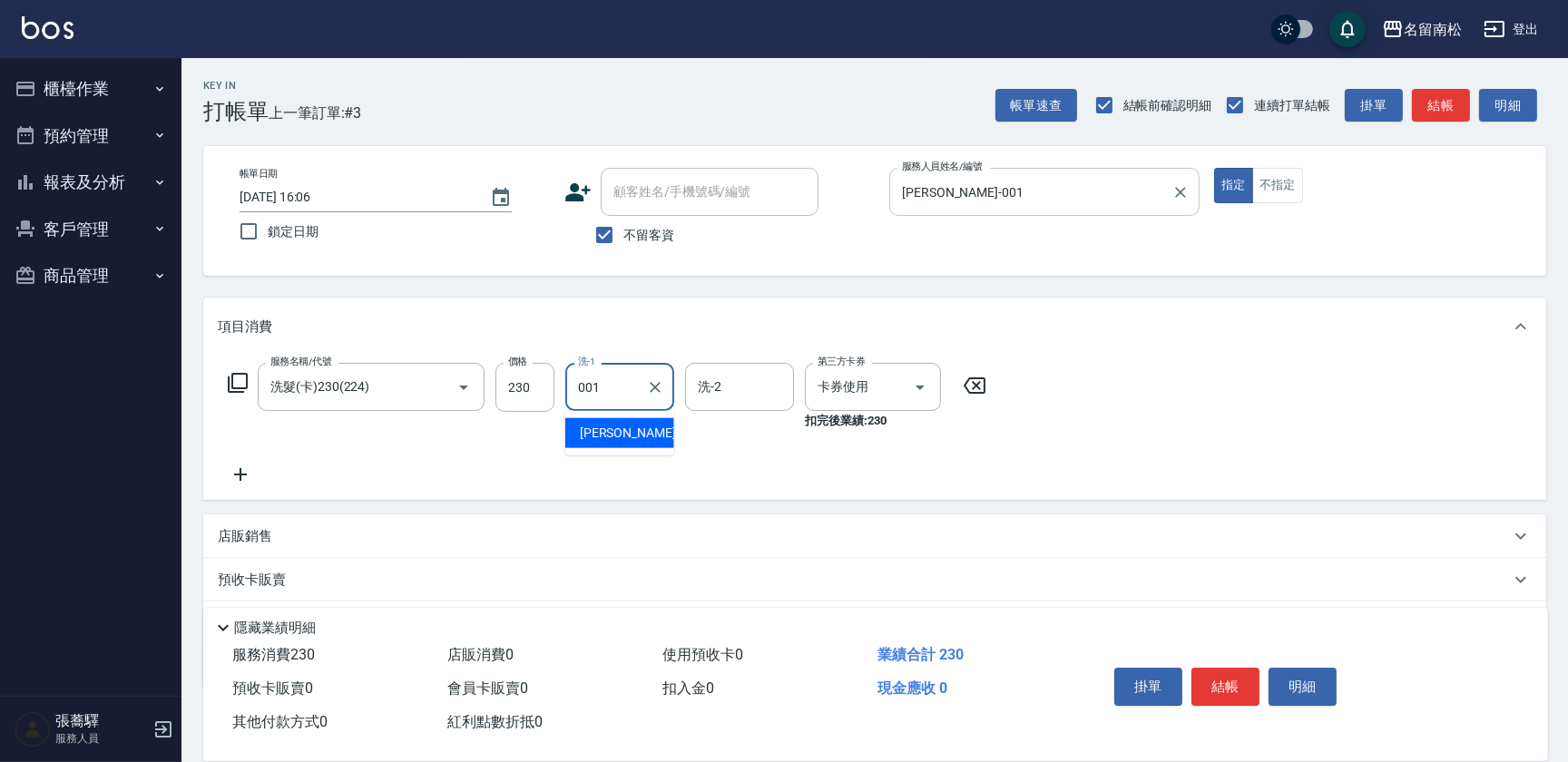
type input "[PERSON_NAME]-001"
click at [1324, 686] on button "明細" at bounding box center [1303, 686] width 68 height 38
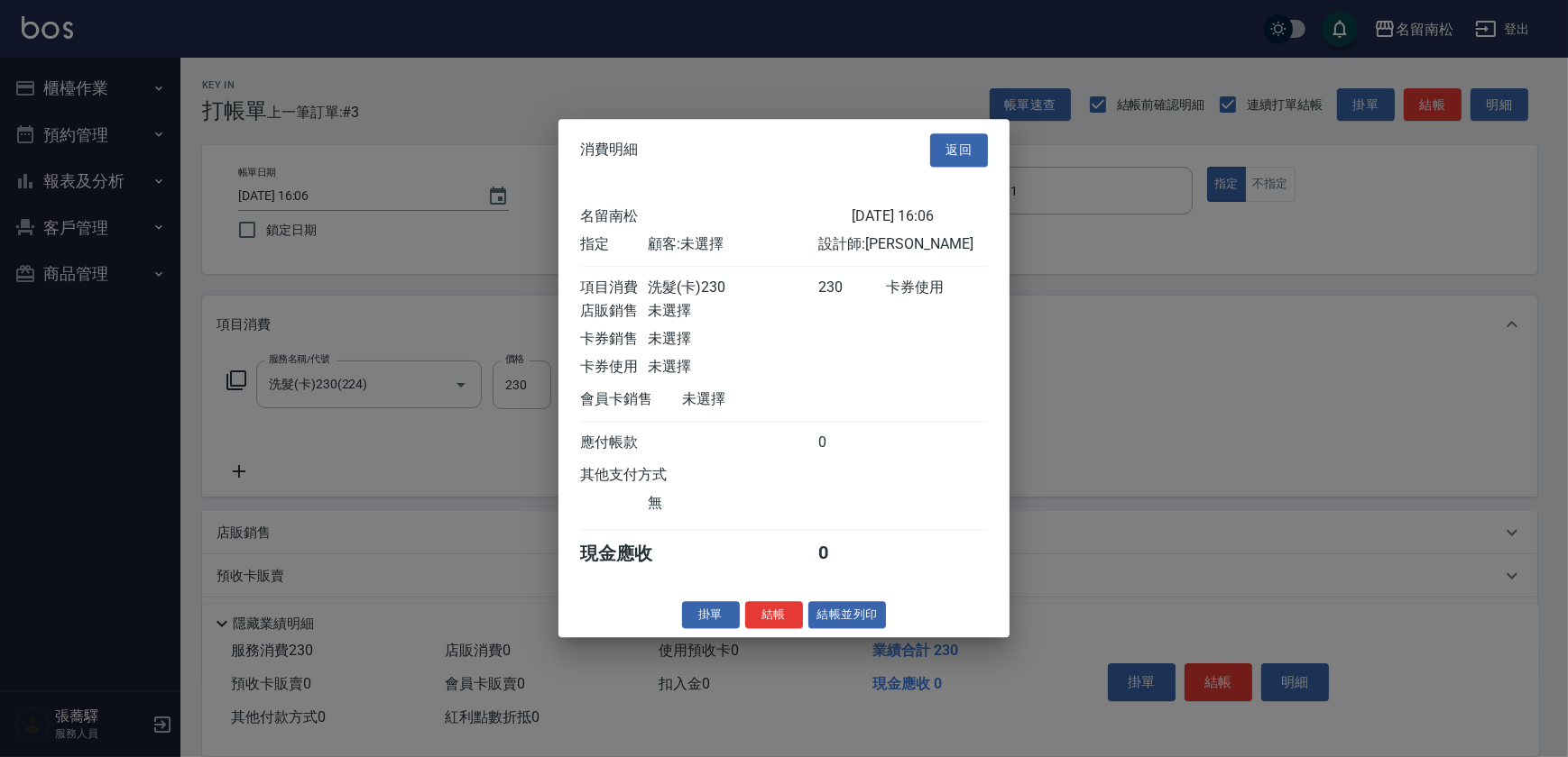
drag, startPoint x: 858, startPoint y: 622, endPoint x: 846, endPoint y: 624, distance: 12.2
click at [856, 622] on button "結帳並列印" at bounding box center [846, 616] width 78 height 28
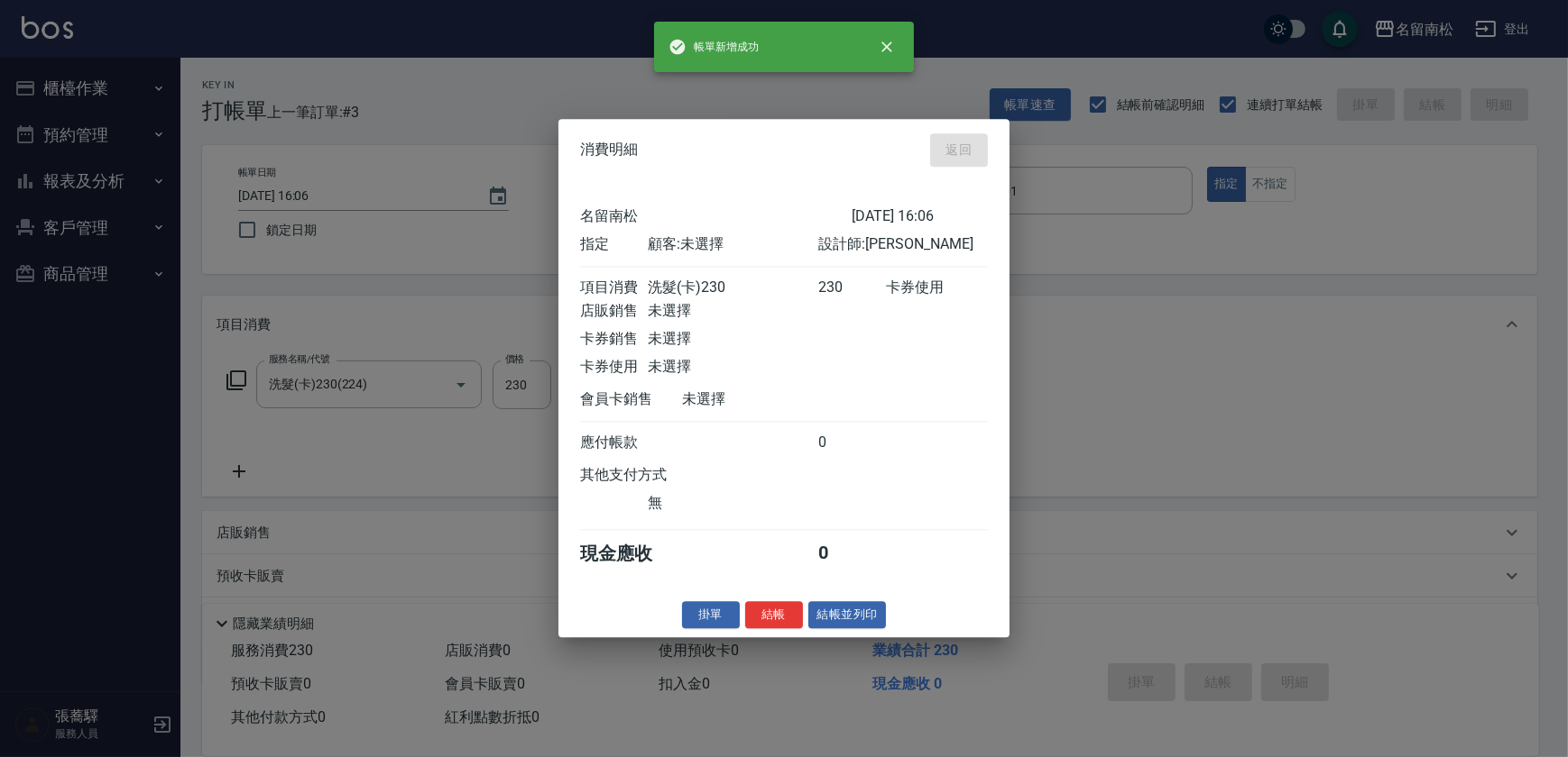
type input "[DATE] 16:07"
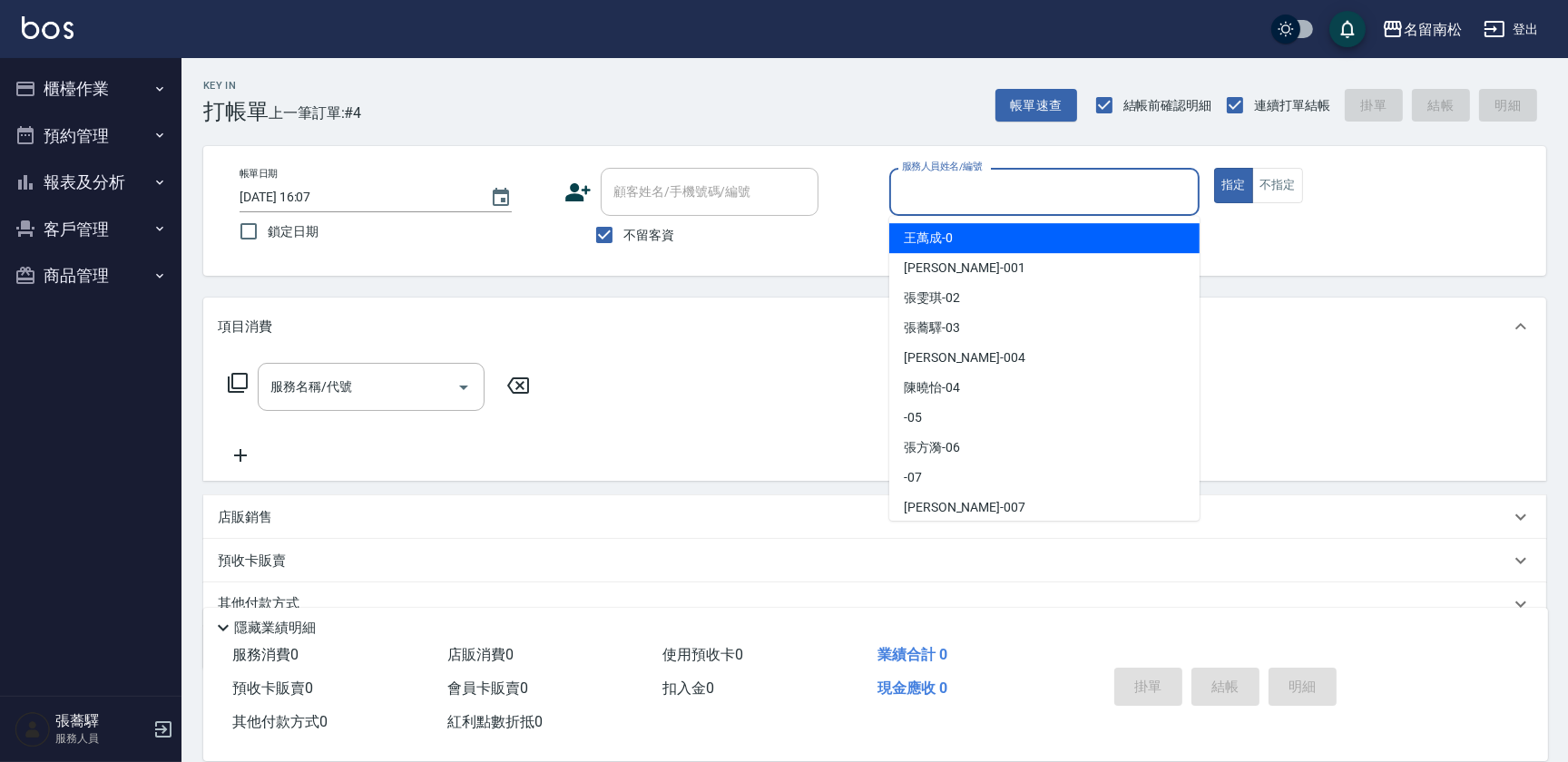
click at [994, 206] on input "服務人員姓名/編號" at bounding box center [1045, 191] width 294 height 31
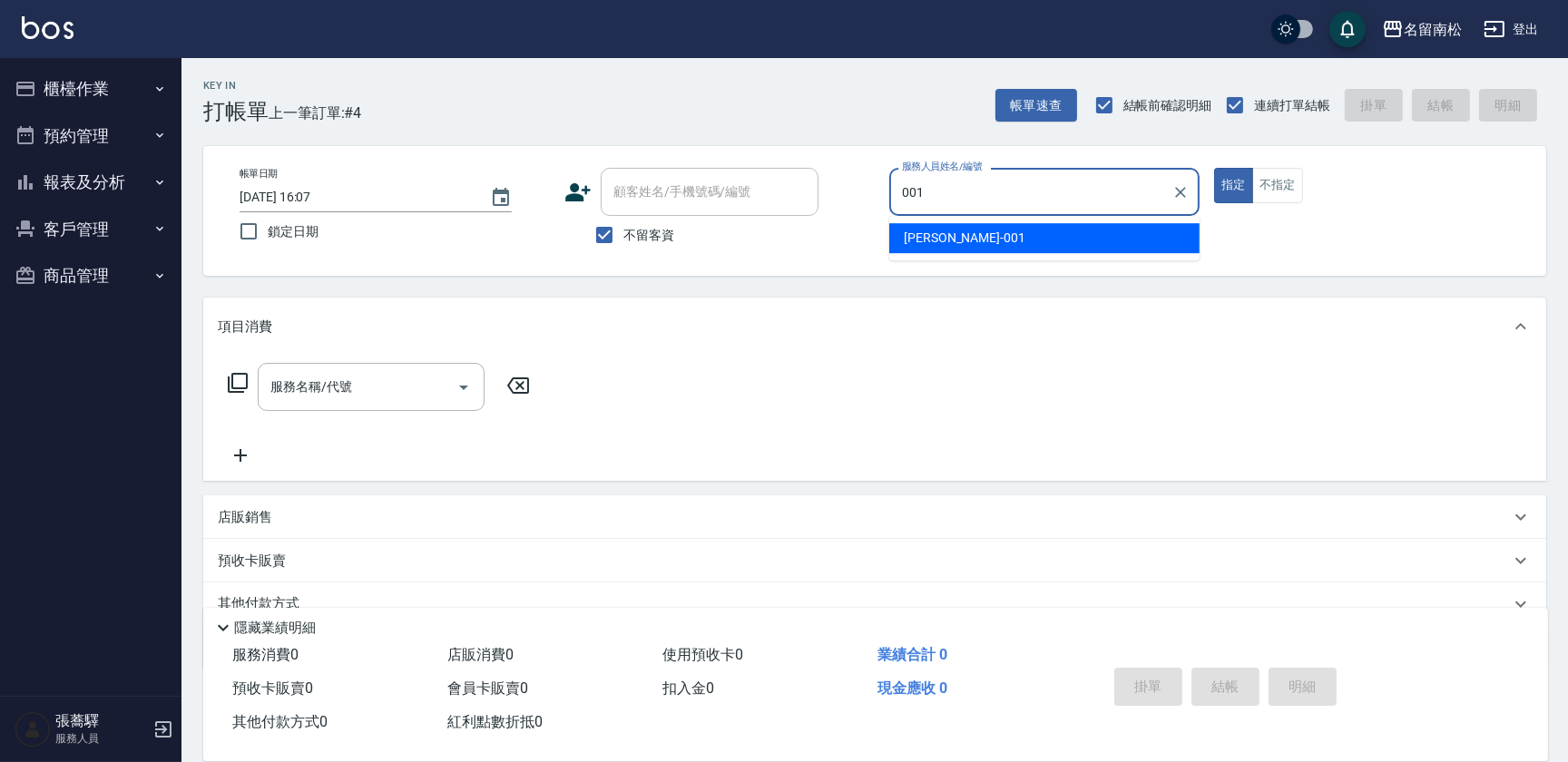
type input "[PERSON_NAME]-001"
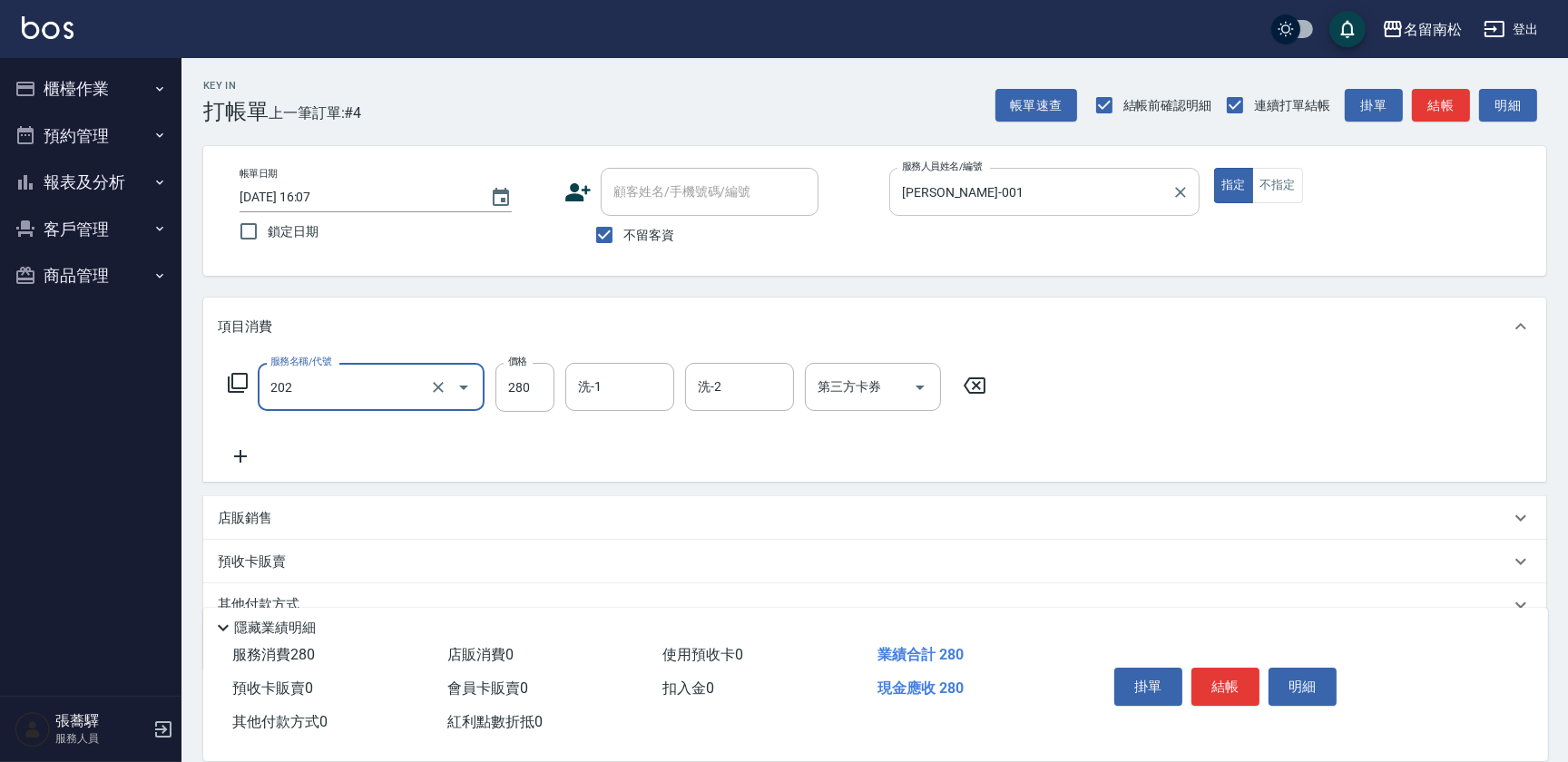
type input "洗髮[280](202)"
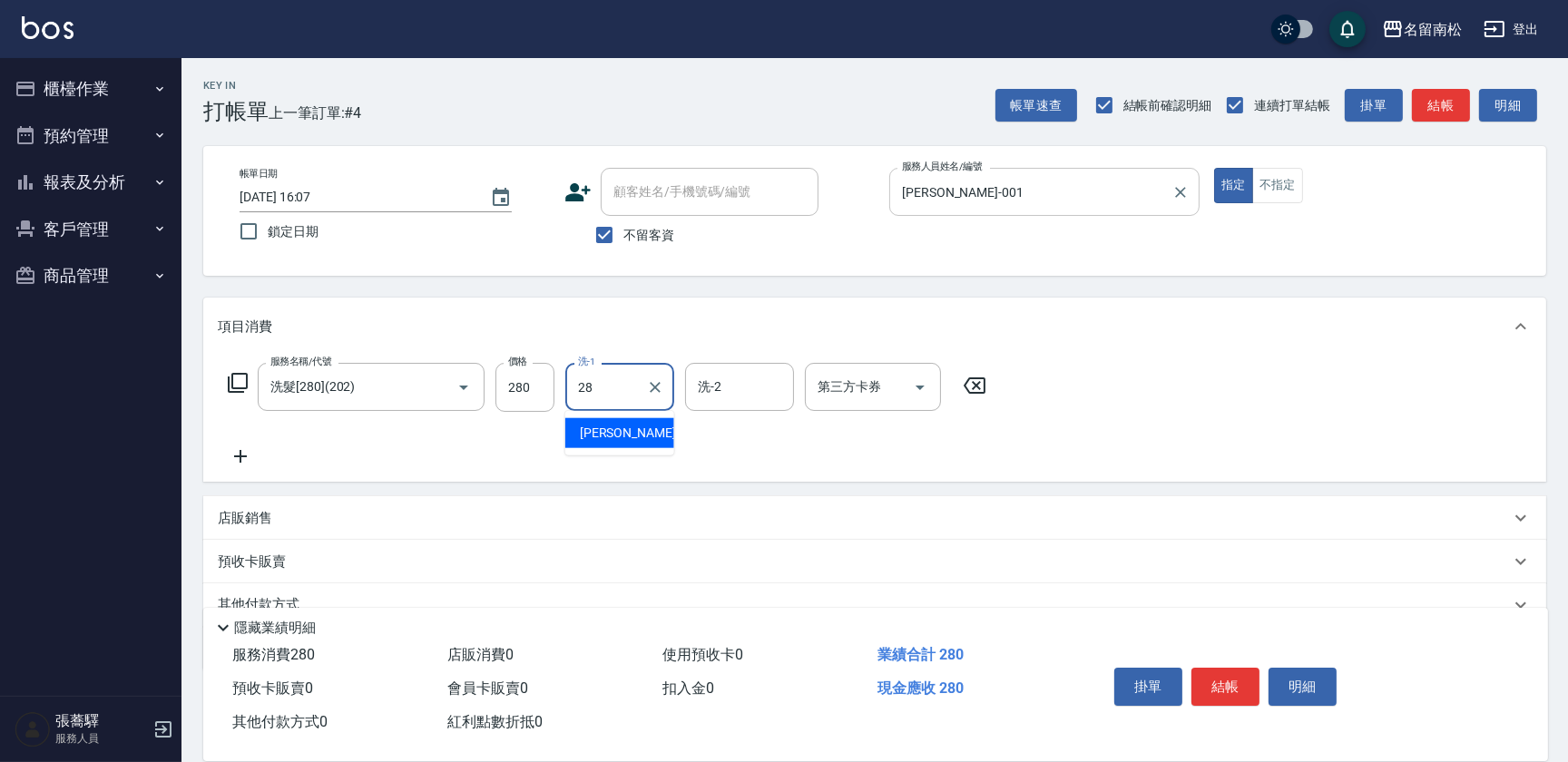
type input "[PERSON_NAME]-28"
click at [1305, 693] on button "明細" at bounding box center [1303, 686] width 68 height 38
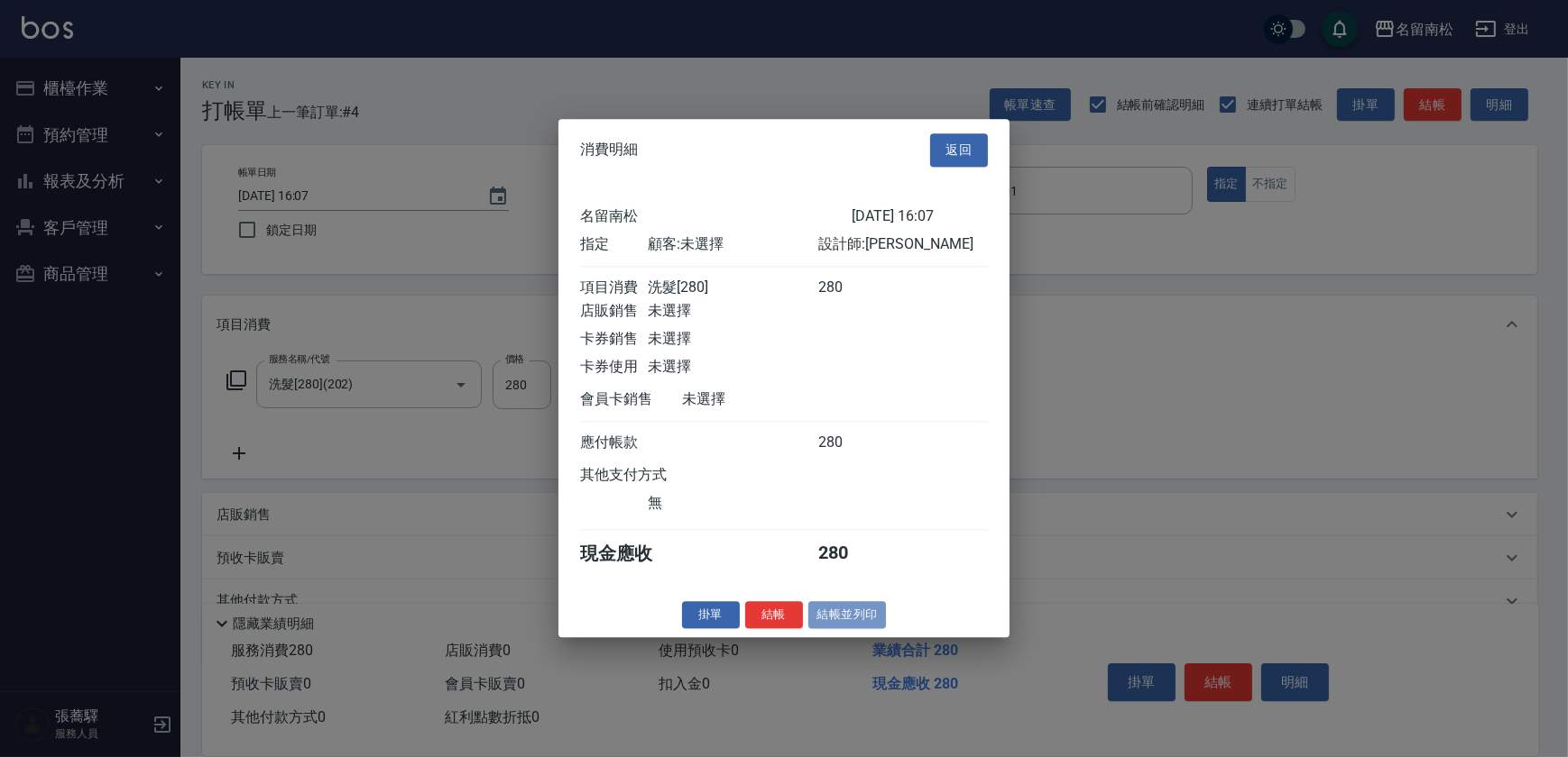
drag, startPoint x: 843, startPoint y: 623, endPoint x: 820, endPoint y: 624, distance: 23.0
click at [841, 623] on button "結帳並列印" at bounding box center [846, 616] width 78 height 28
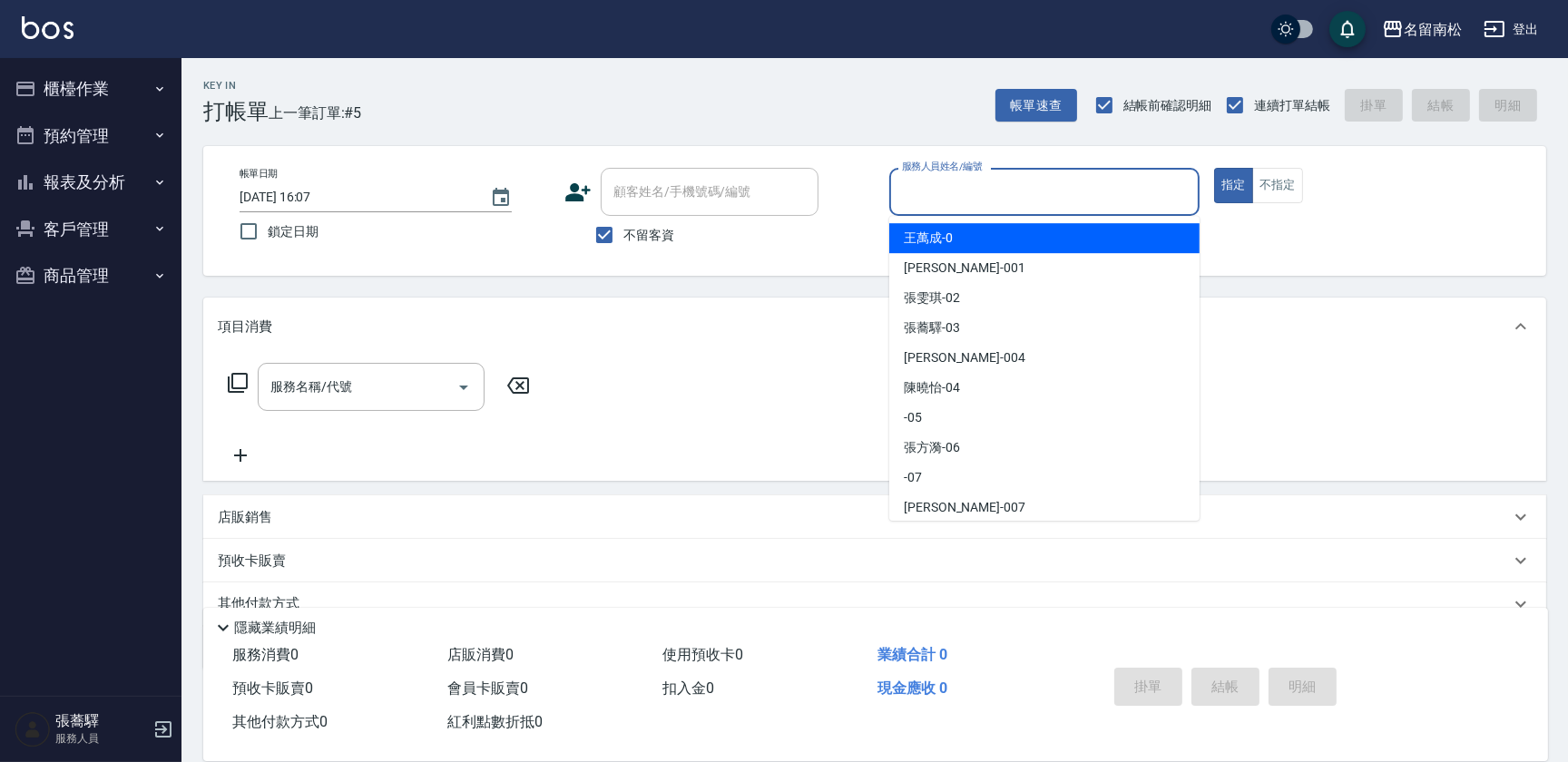
click at [1080, 201] on input "服務人員姓名/編號" at bounding box center [1045, 191] width 294 height 31
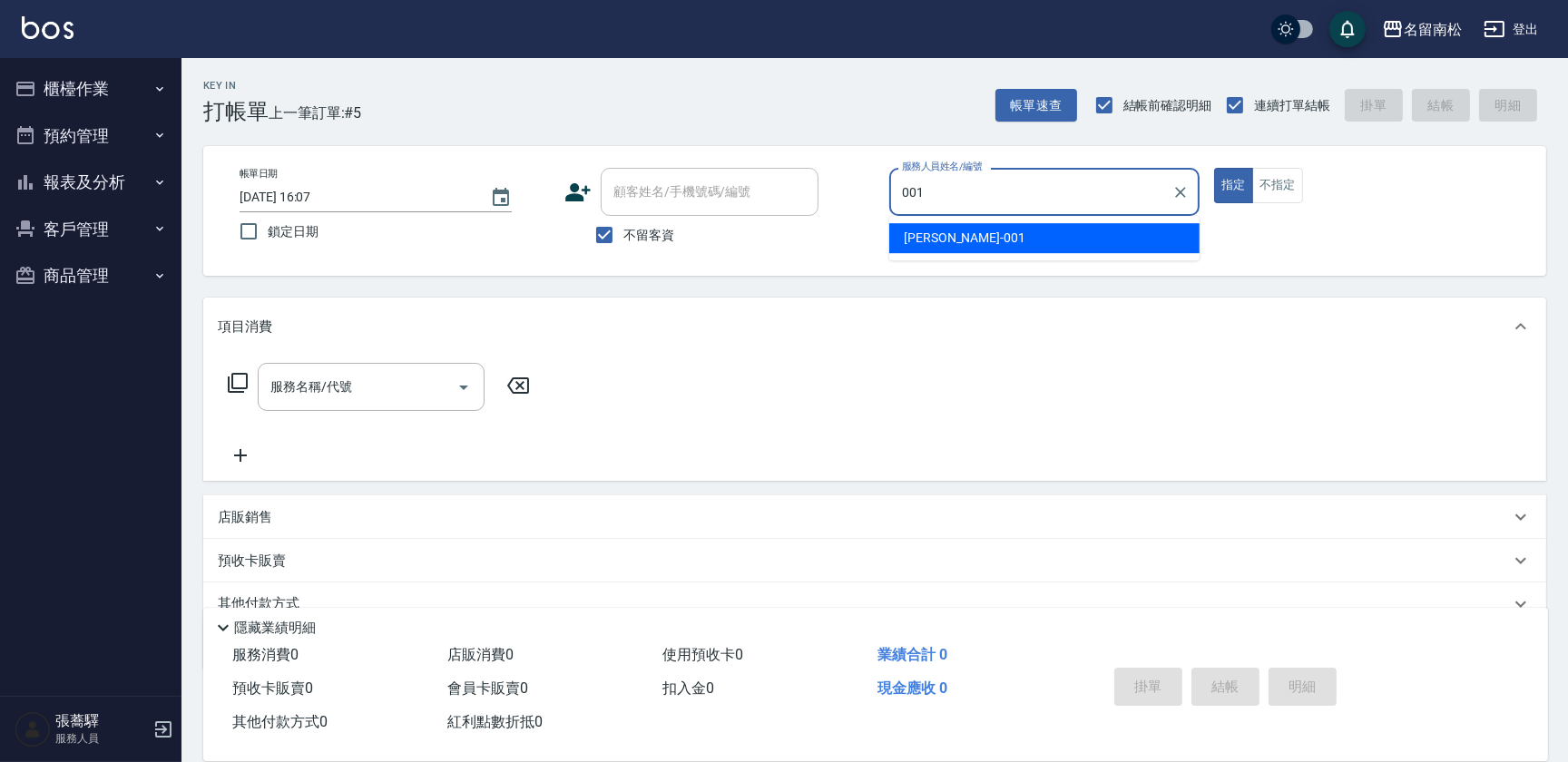
type input "[PERSON_NAME]-001"
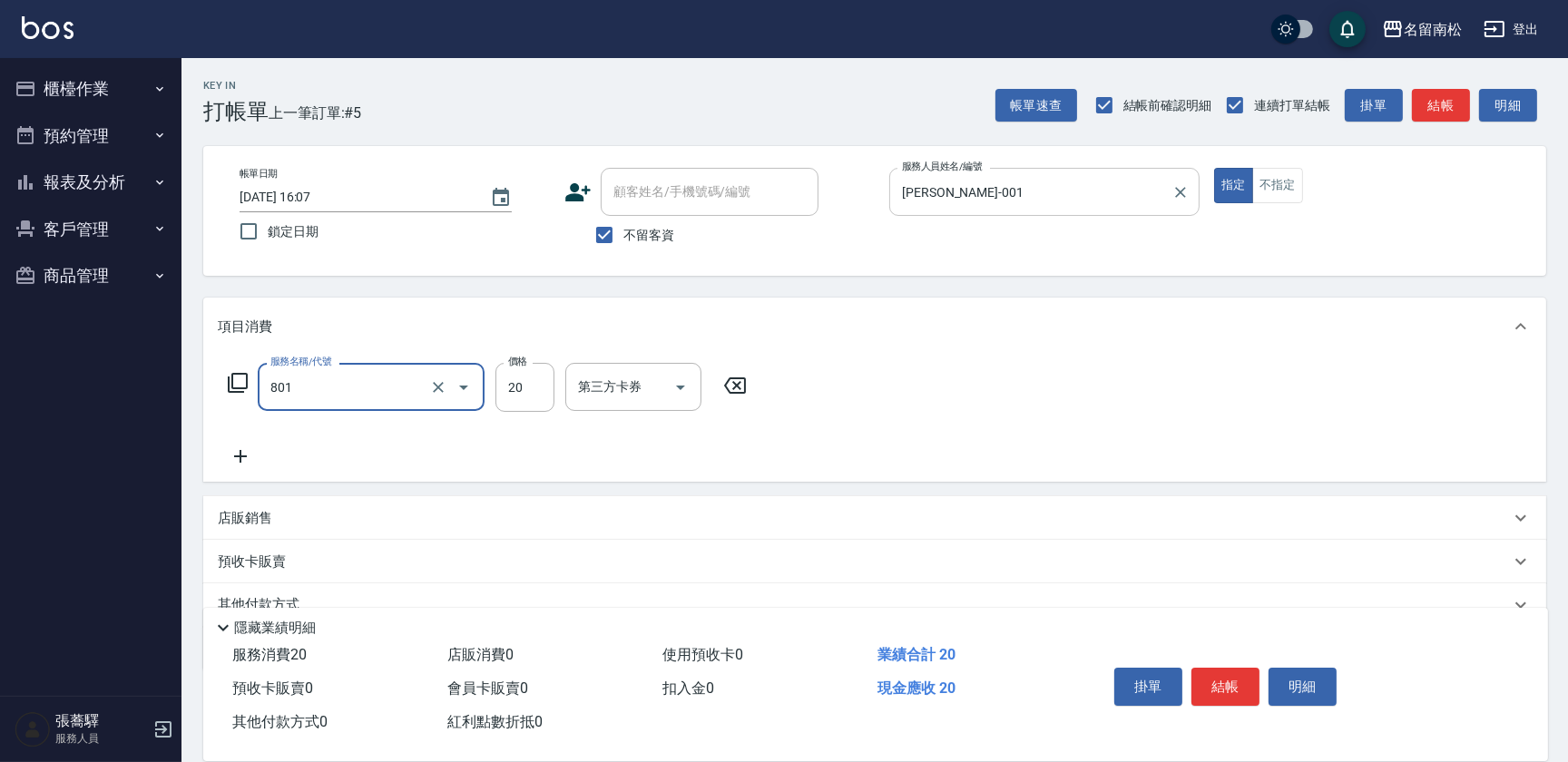
type input "潤絲(801)"
type input "30"
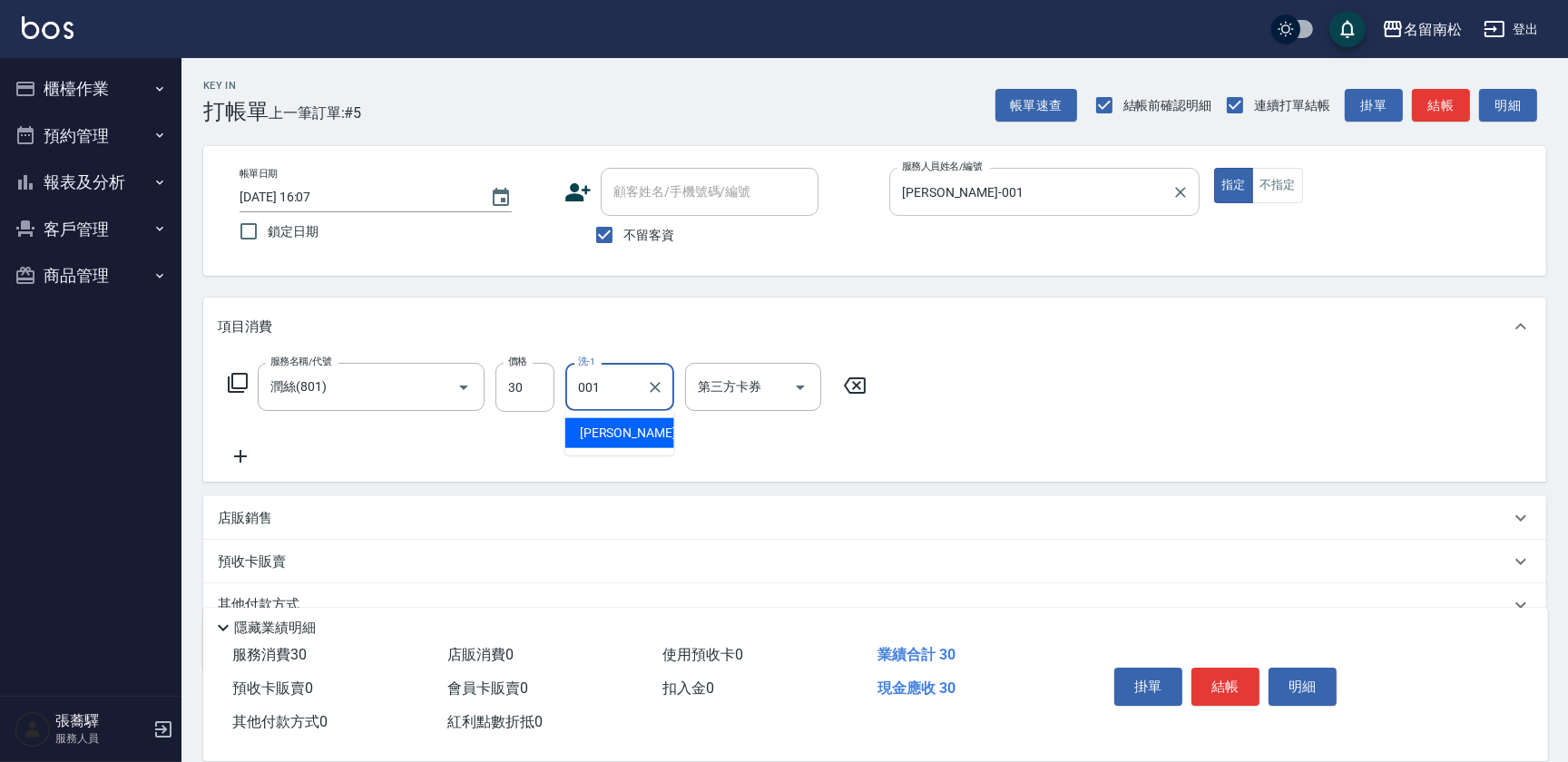
type input "[PERSON_NAME]-001"
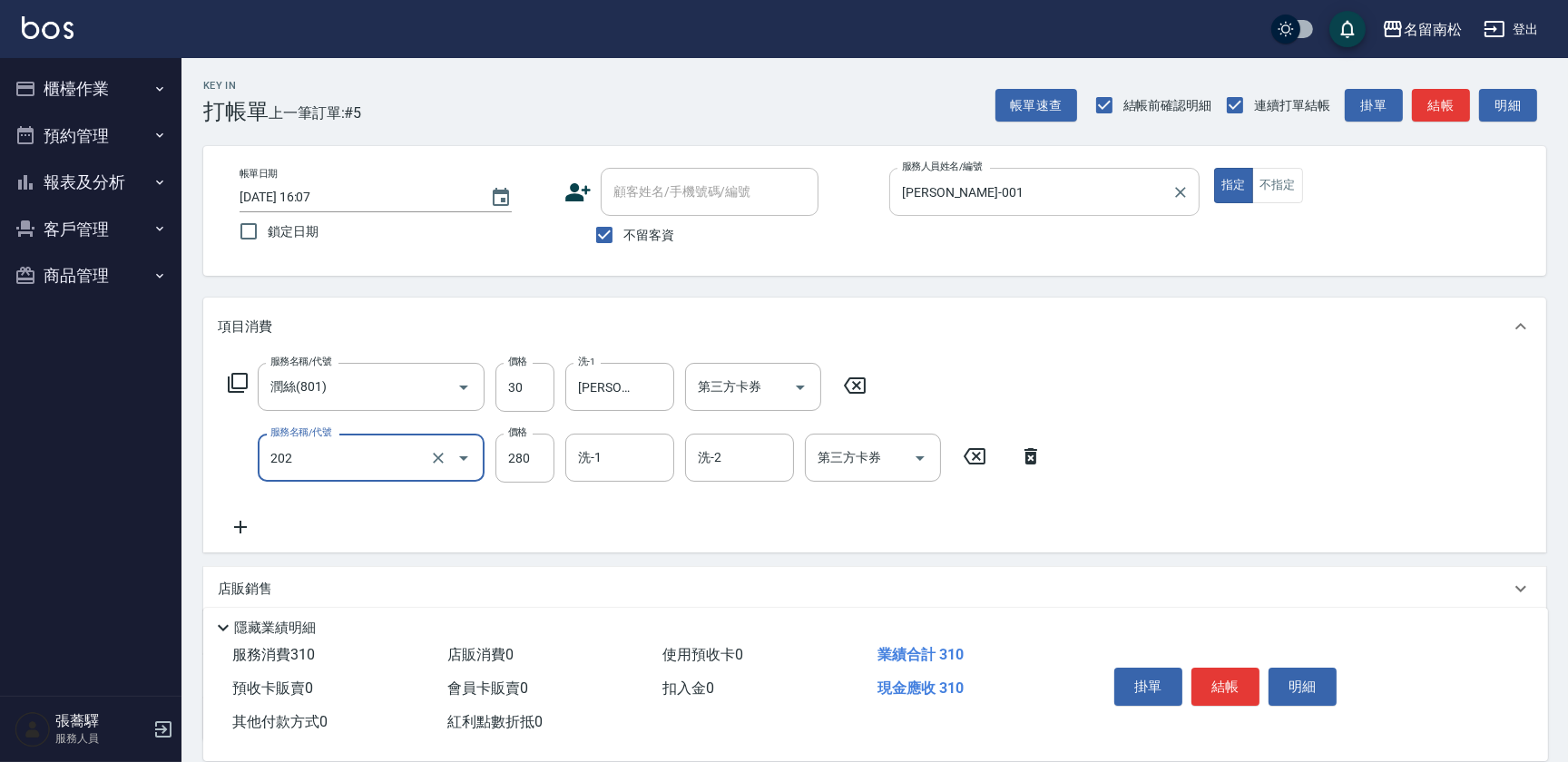
type input "洗髮[280](202)"
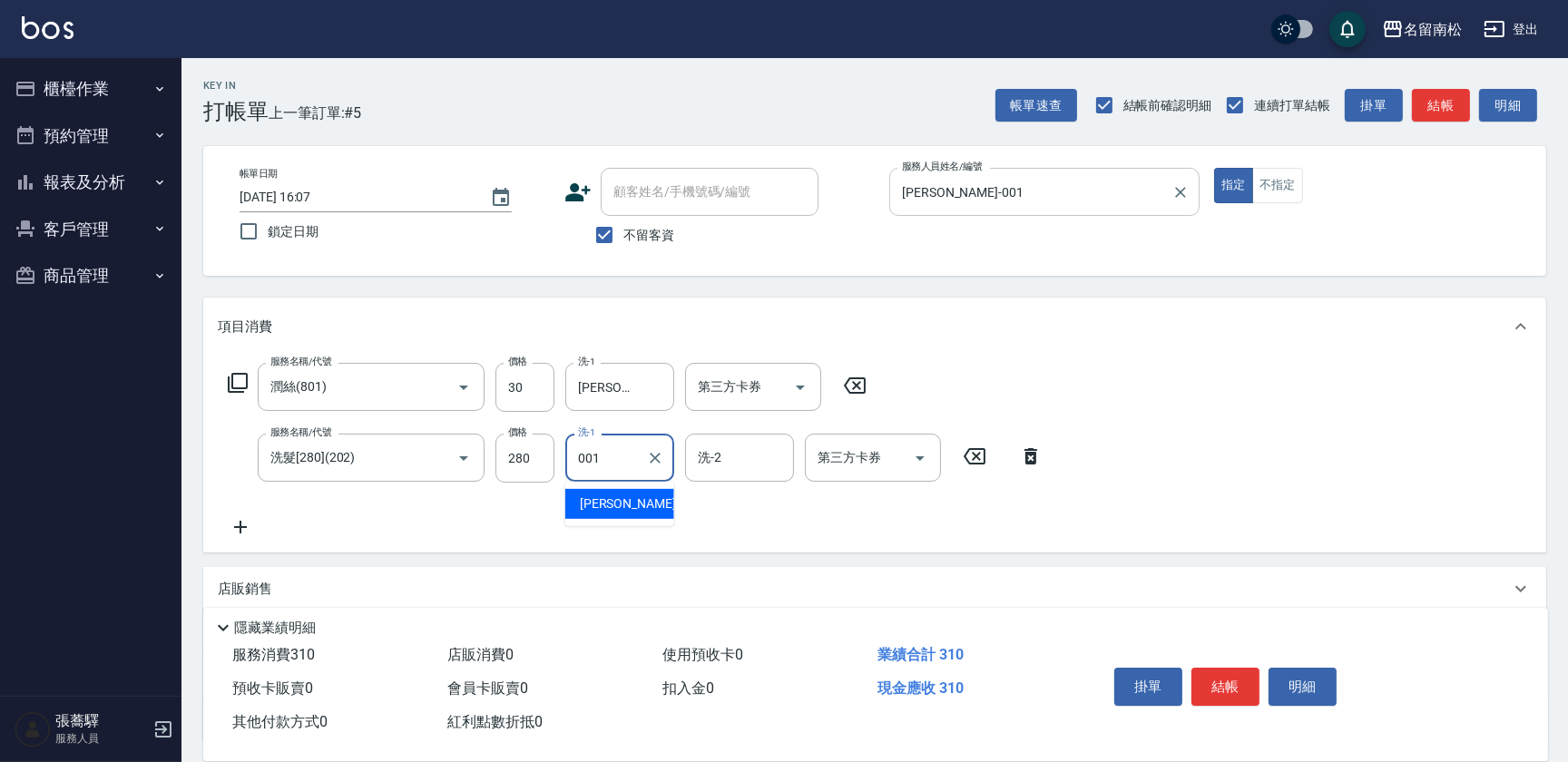
type input "[PERSON_NAME]-001"
click at [1280, 182] on button "不指定" at bounding box center [1277, 186] width 51 height 35
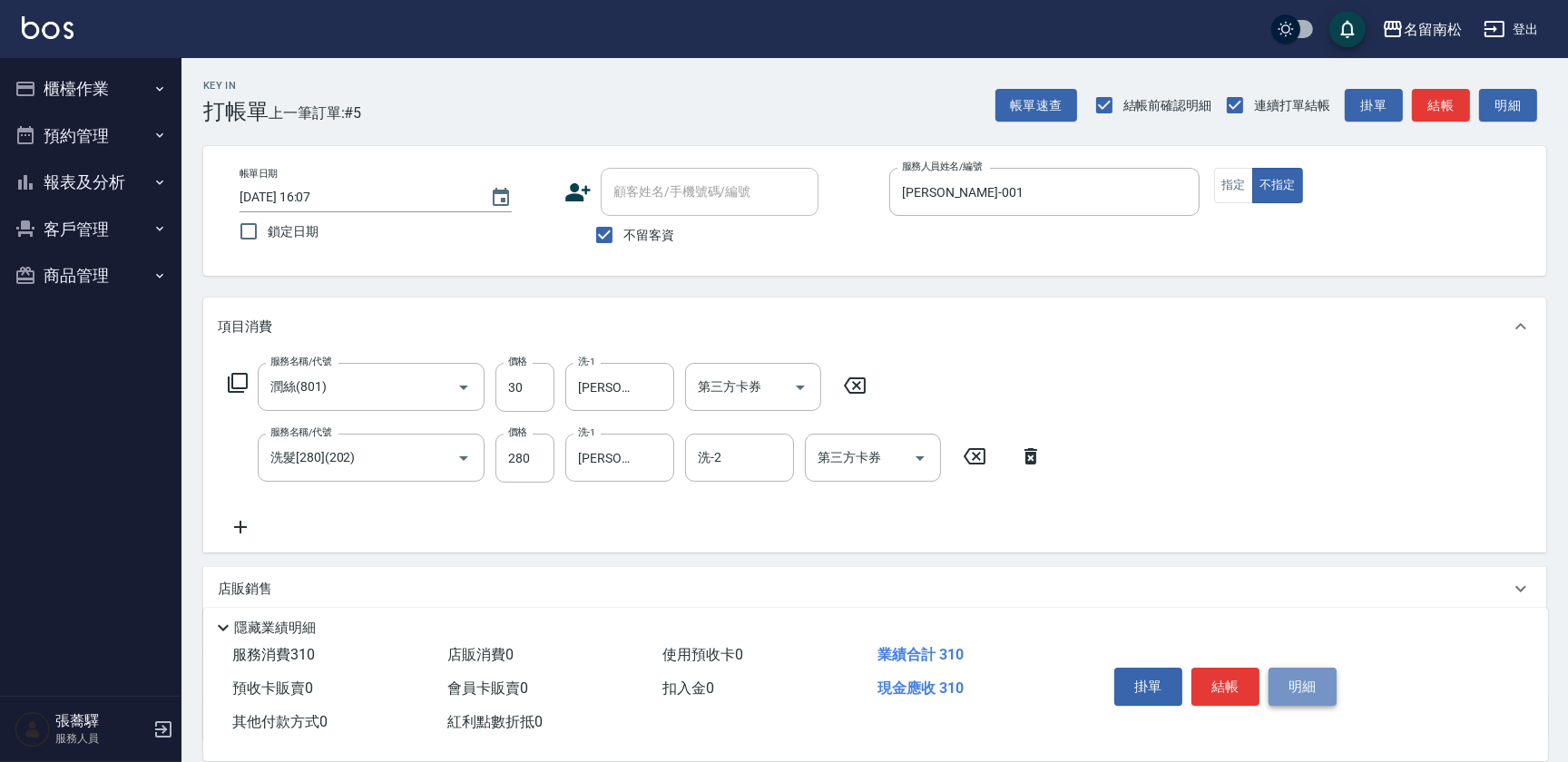
click at [1286, 694] on button "明細" at bounding box center [1303, 686] width 68 height 38
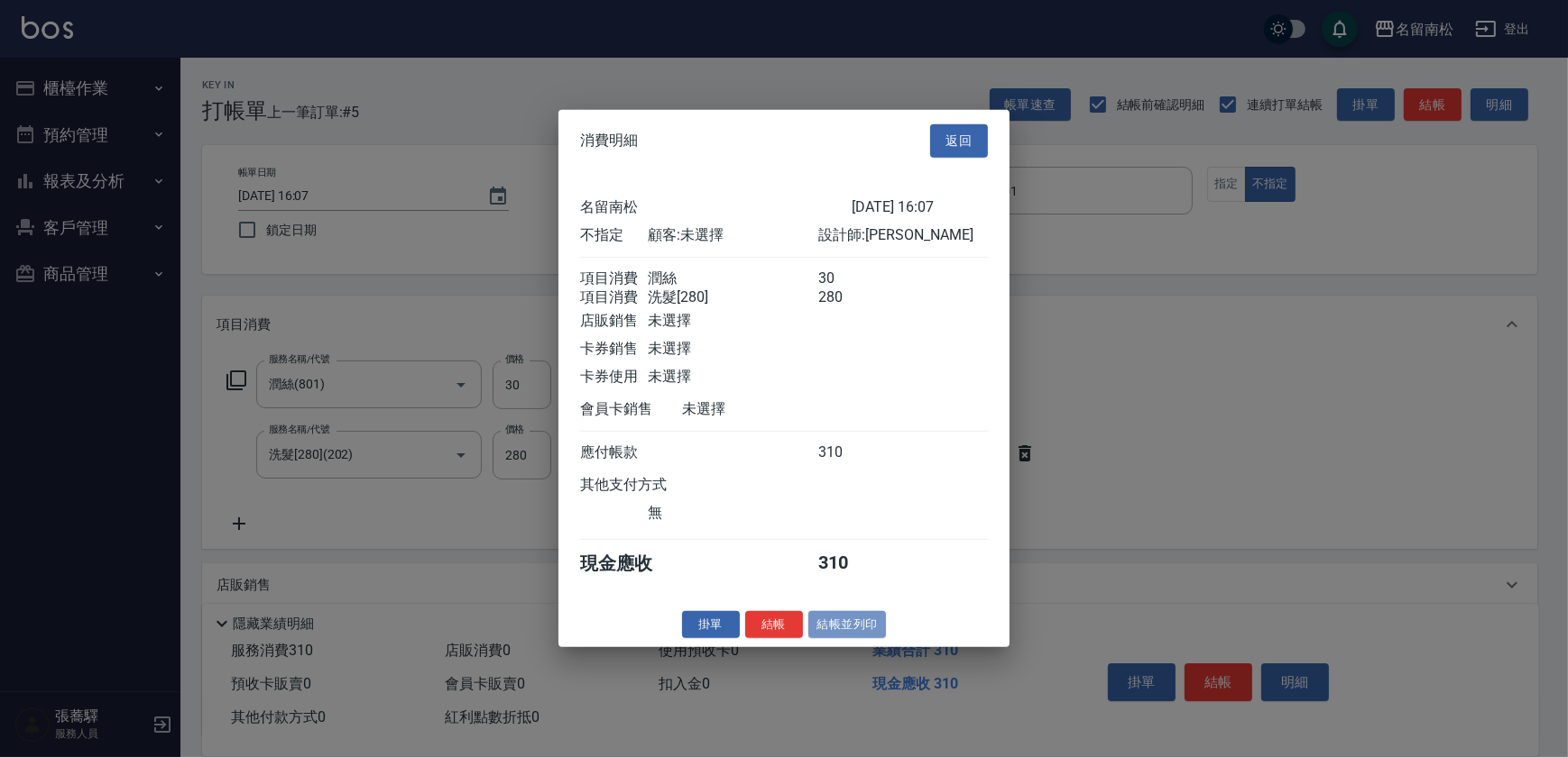
click at [835, 638] on button "結帳並列印" at bounding box center [846, 624] width 78 height 28
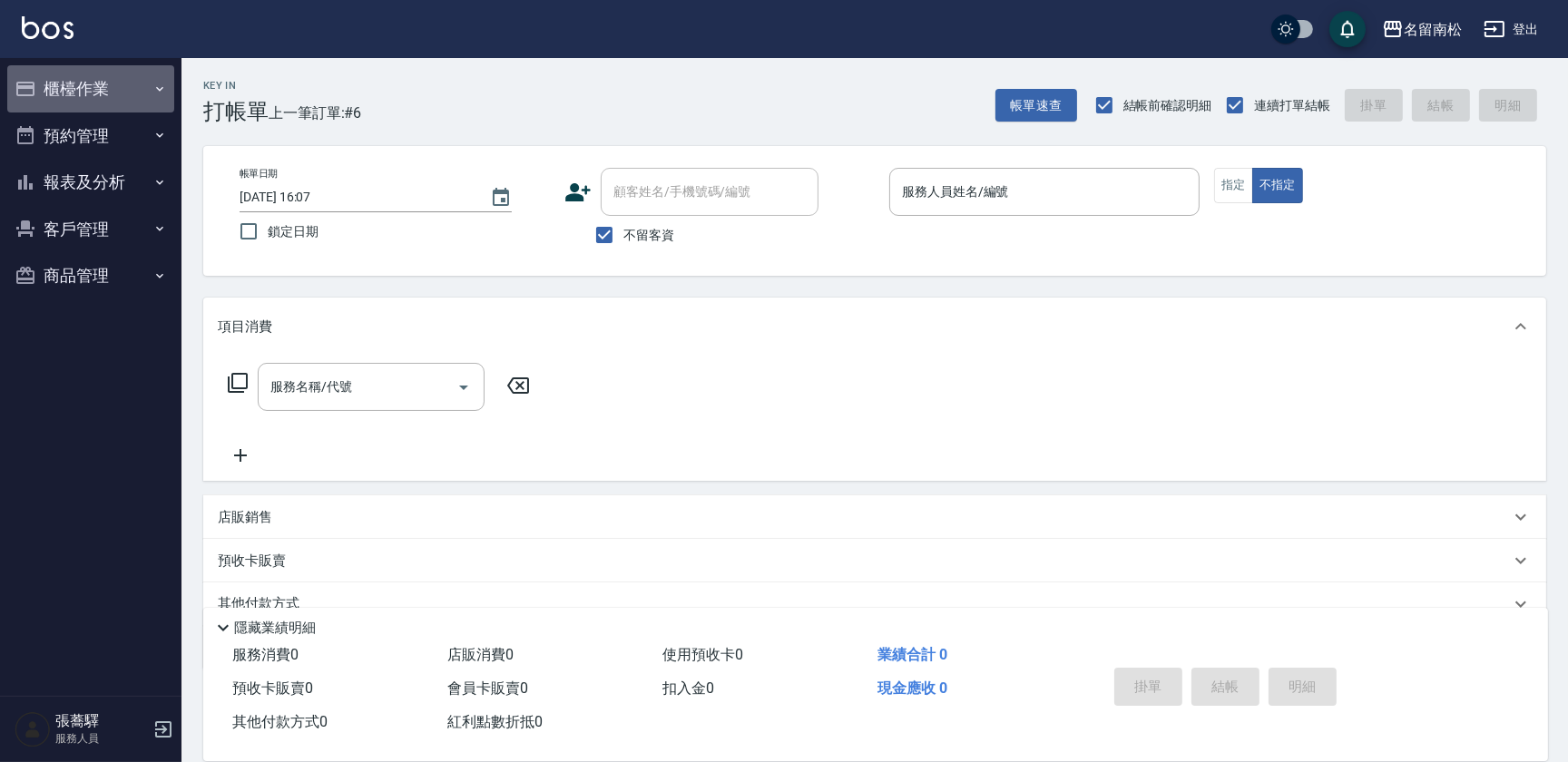
click at [139, 73] on button "櫃檯作業" at bounding box center [91, 89] width 167 height 47
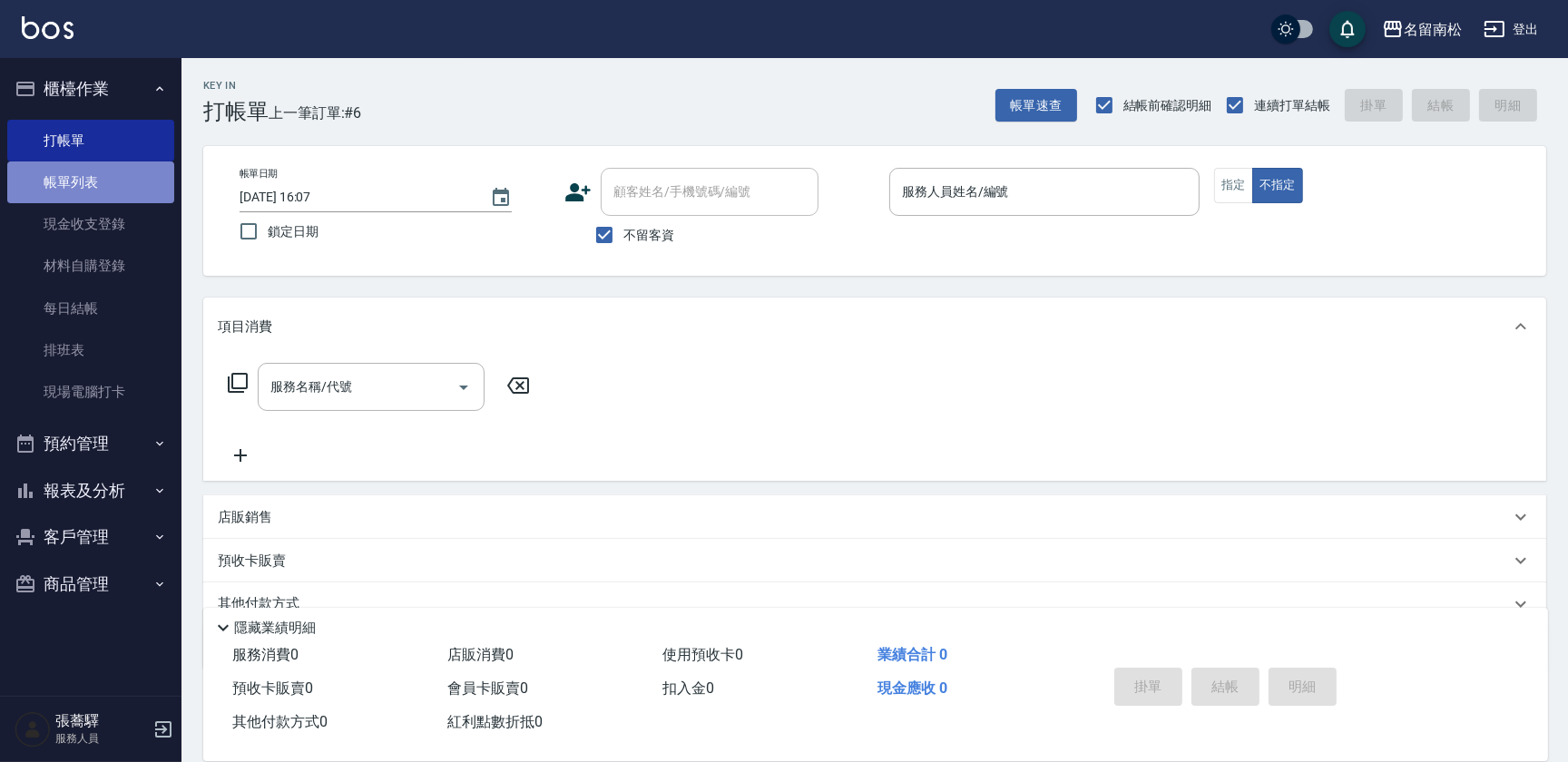
click at [118, 178] on link "帳單列表" at bounding box center [91, 182] width 167 height 42
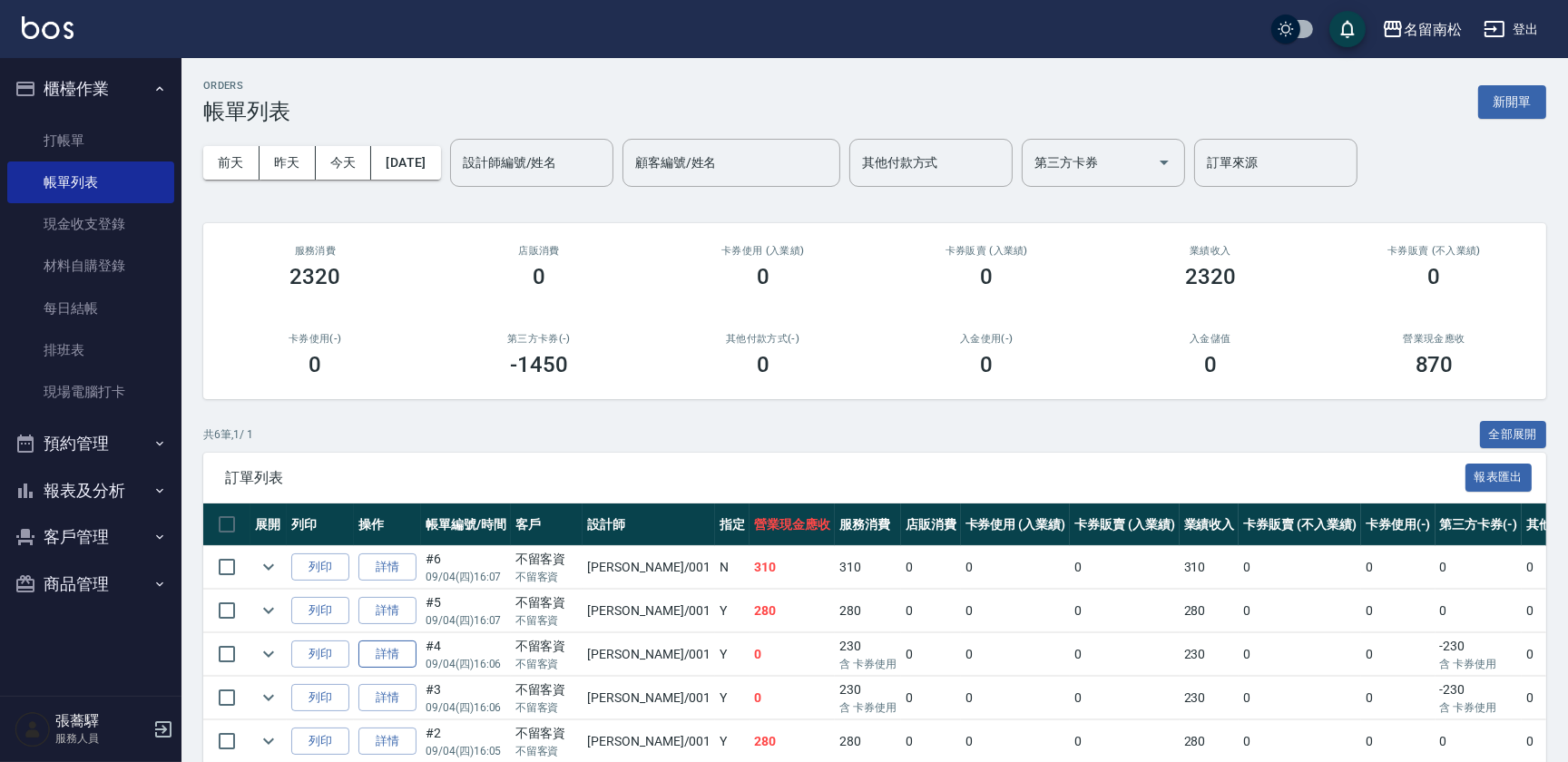
click at [374, 652] on link "詳情" at bounding box center [387, 655] width 58 height 28
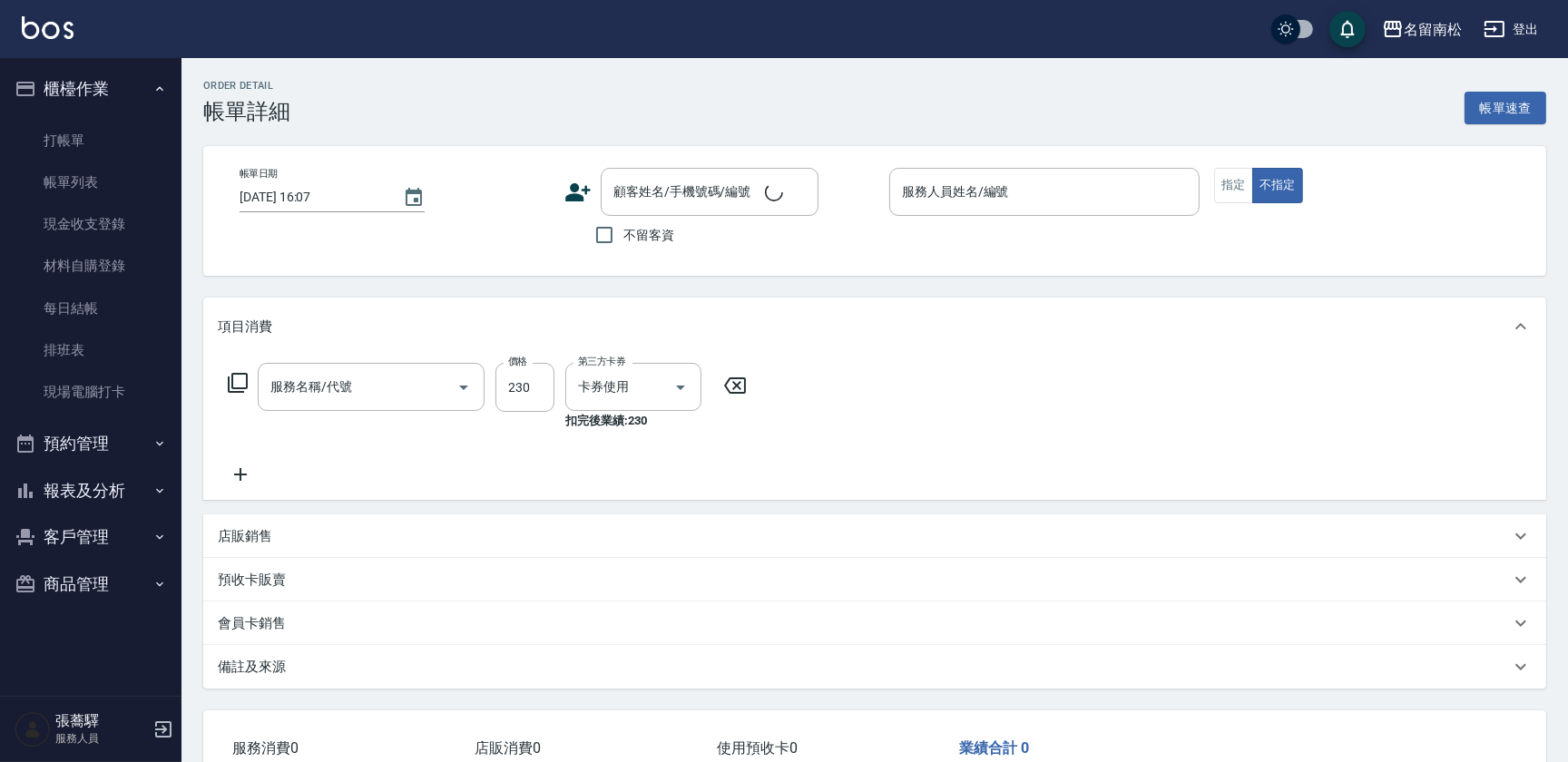
type input "[DATE] 16:06"
checkbox input "true"
type input "[PERSON_NAME]-001"
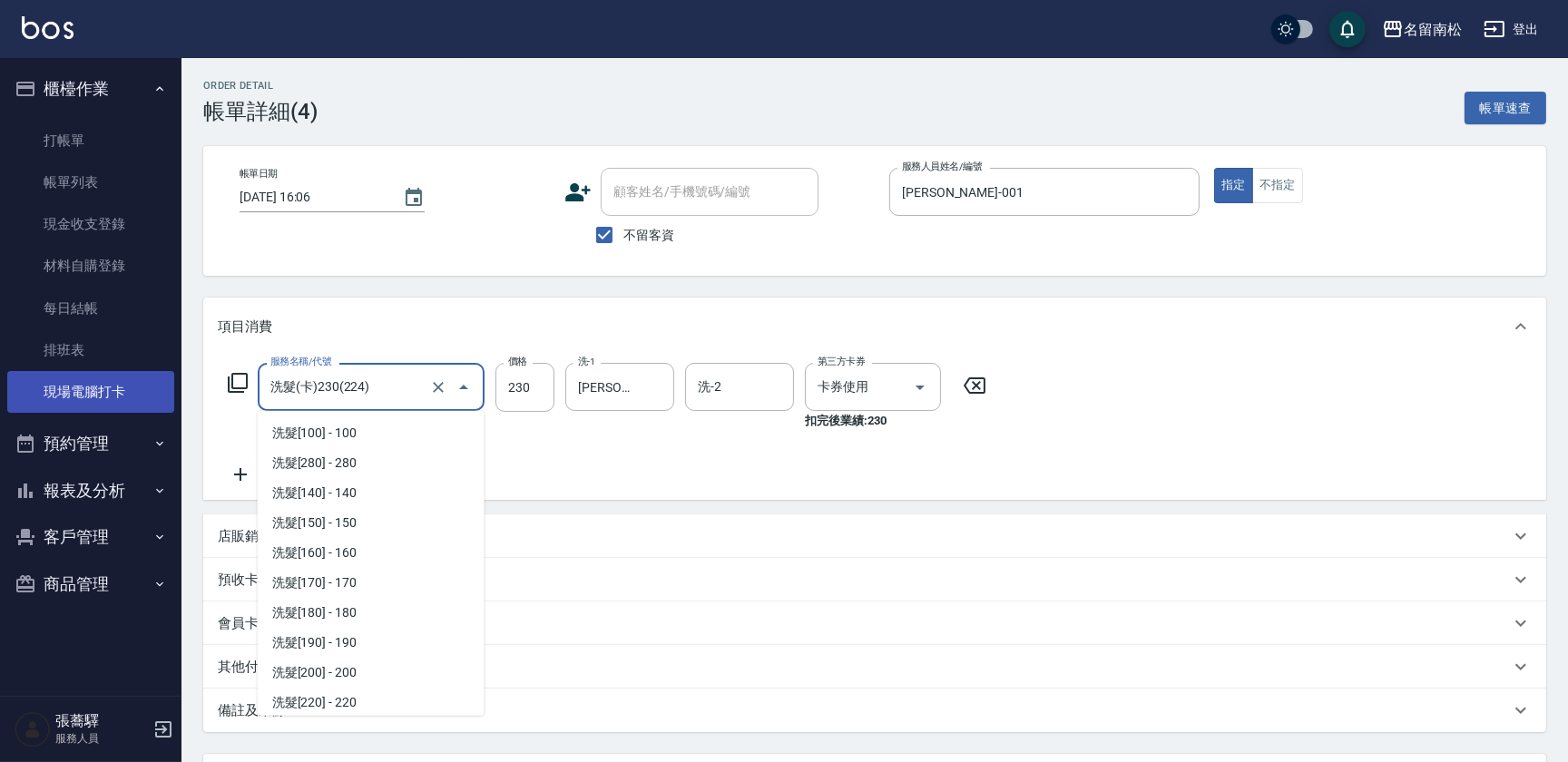
scroll to position [271, 0]
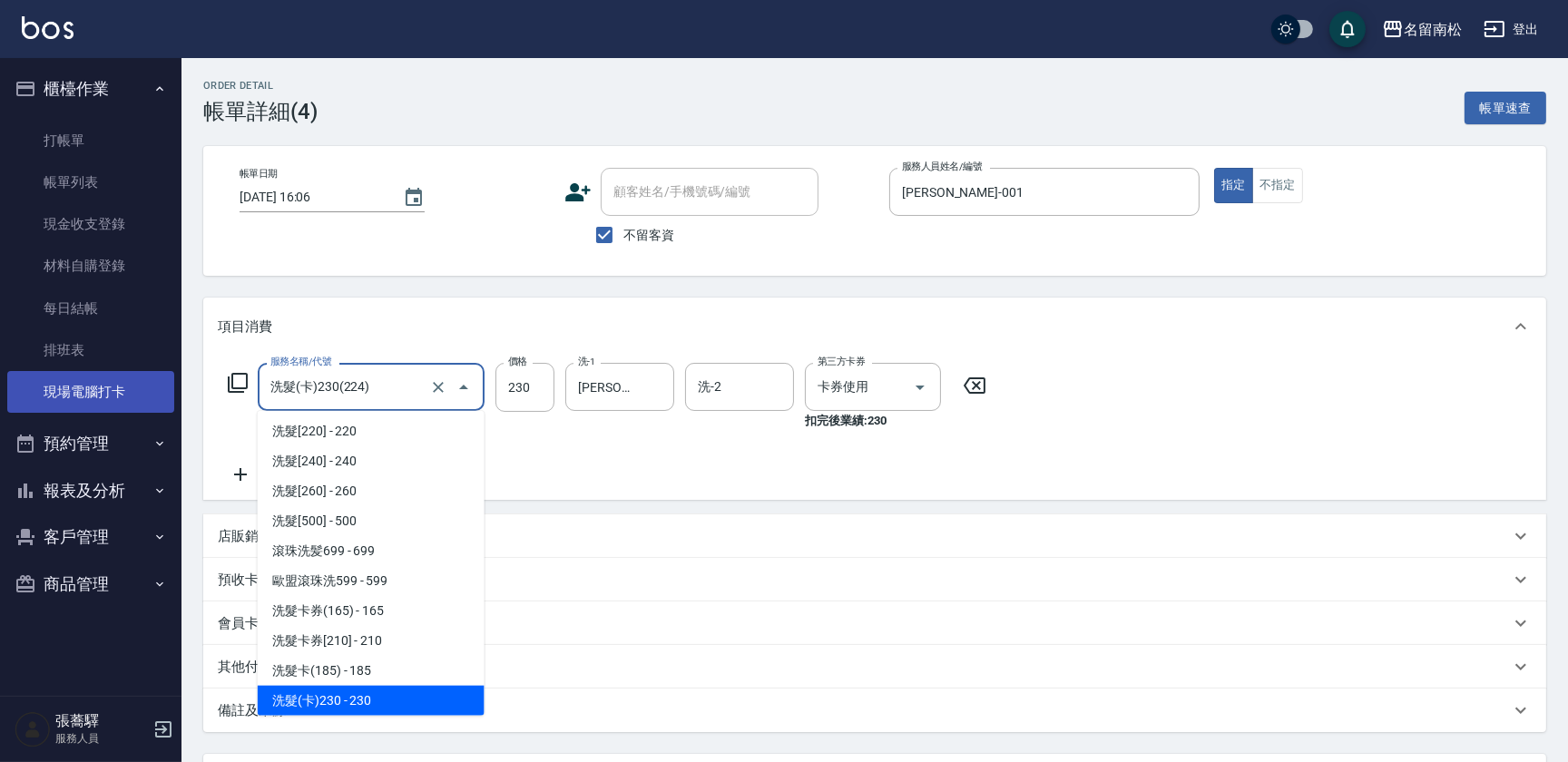
drag, startPoint x: 342, startPoint y: 374, endPoint x: 103, endPoint y: 408, distance: 241.4
click at [104, 408] on div "名留南松 登出 櫃檯作業 打帳單 帳單列表 現金收支登錄 材料自購登錄 每日結帳 排班表 現場電腦打卡 預約管理 預約管理 單日預約紀錄 單週預約紀錄 報表及…" at bounding box center [784, 460] width 1568 height 920
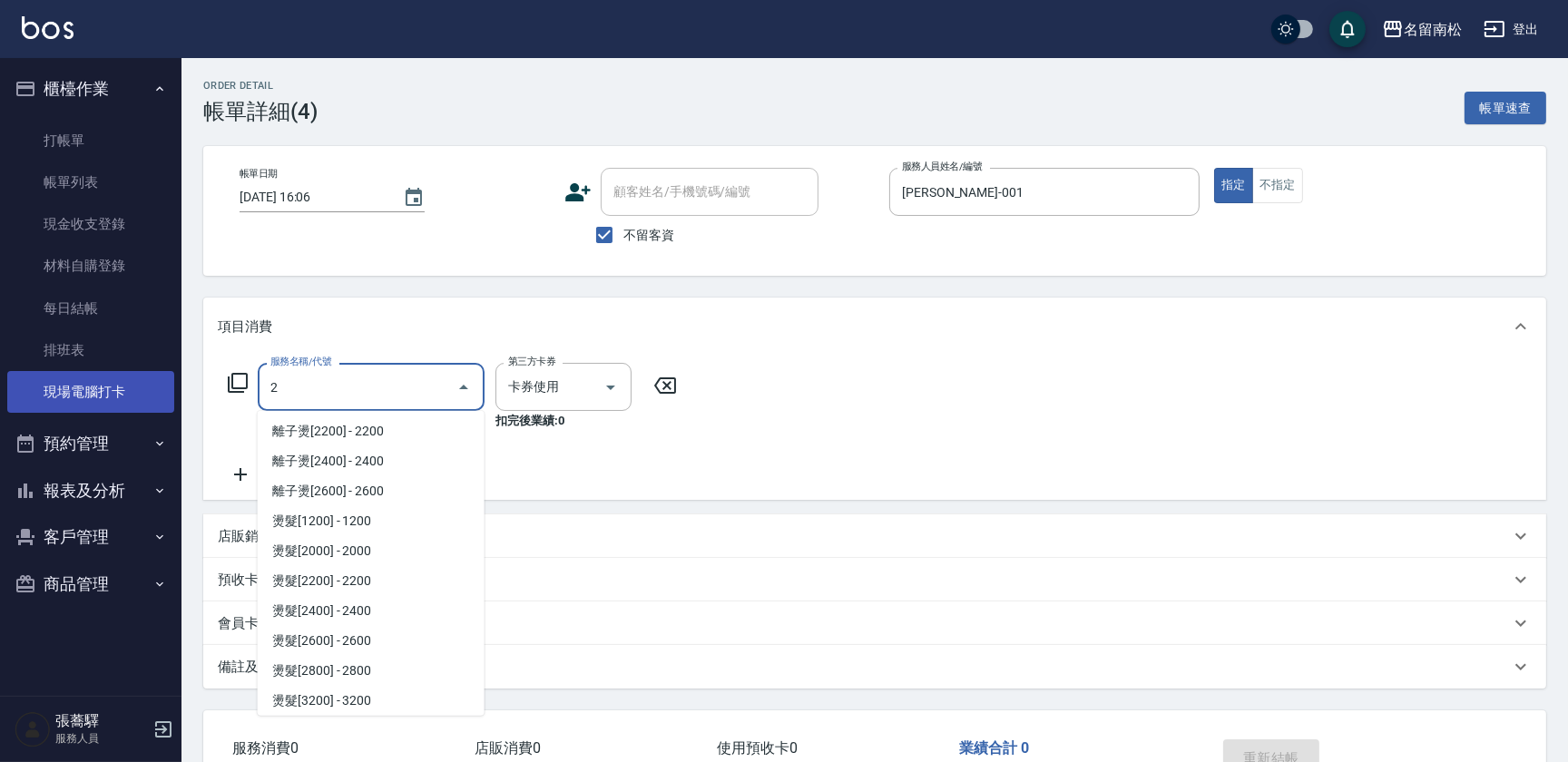
scroll to position [0, 0]
type input "202"
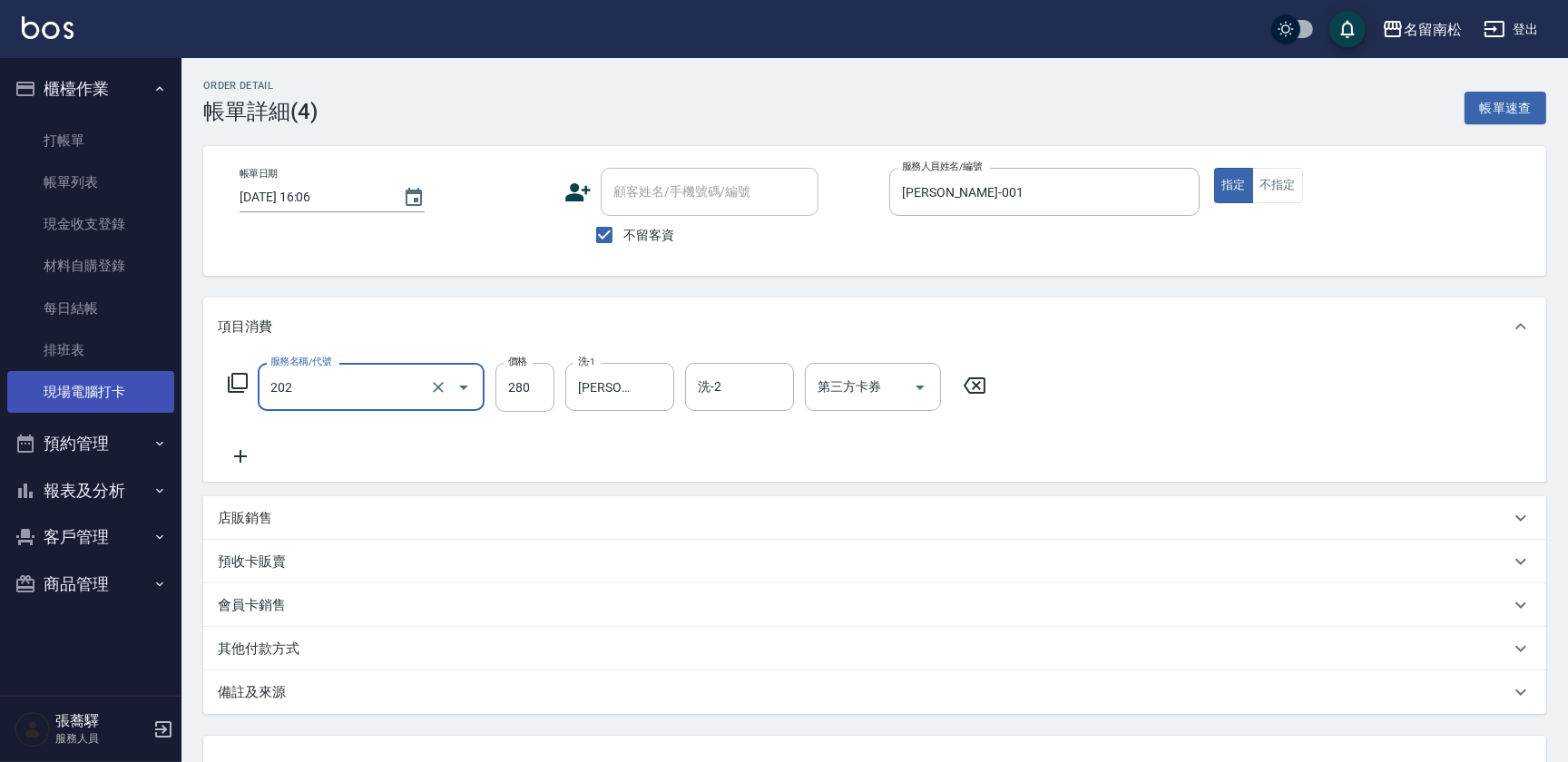
type input "洗髮[280](202)"
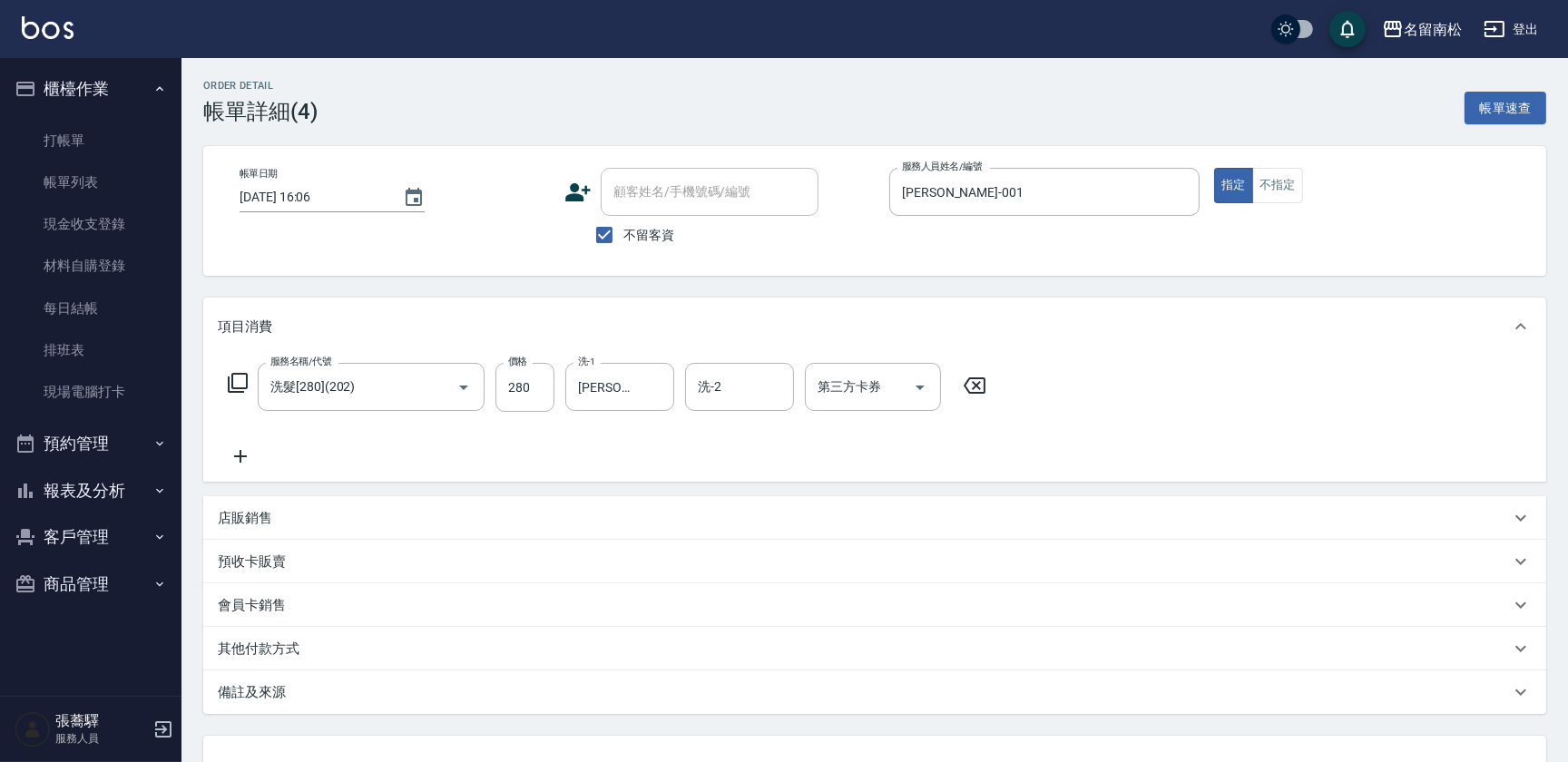
click at [1564, 692] on div "Order detail 帳單詳細 (4) 帳單速查 帳單日期 [DATE] 16:06 顧客姓名/手機號碼/編號 顧客姓名/手機號碼/編號 不留客資 服務人…" at bounding box center [874, 480] width 1386 height 844
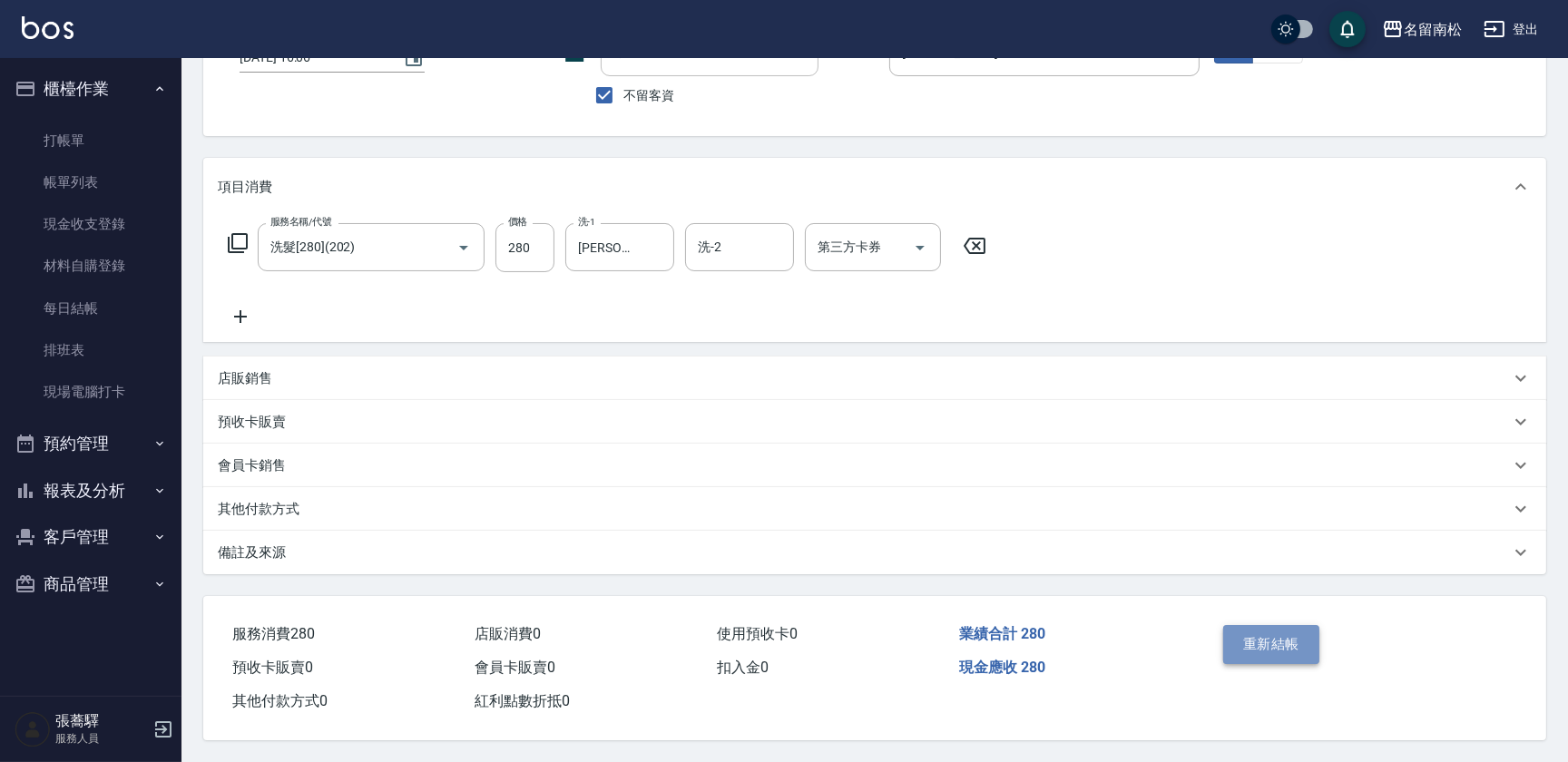
click at [1290, 638] on button "重新結帳" at bounding box center [1271, 644] width 96 height 38
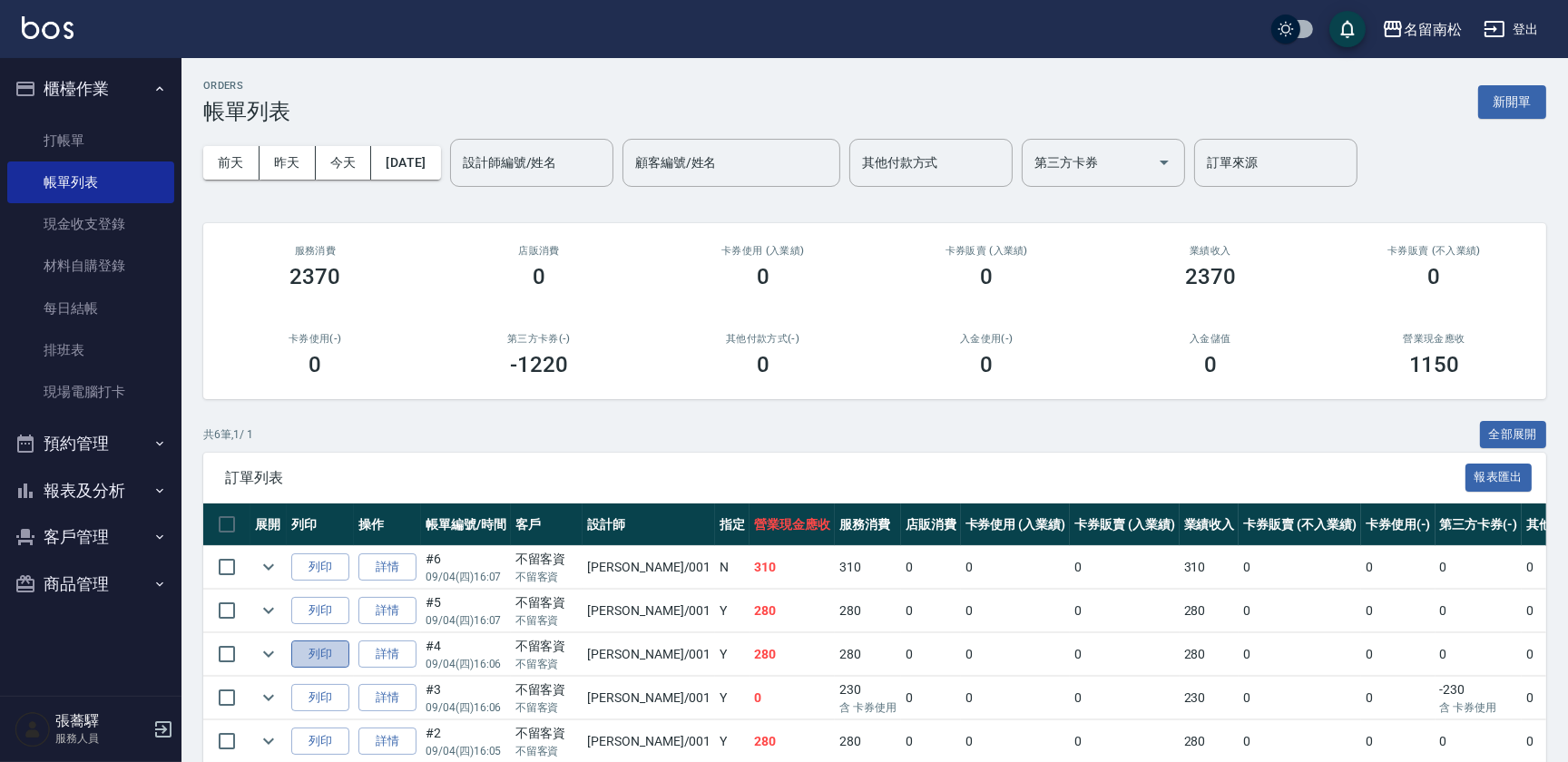
click at [320, 651] on button "列印" at bounding box center [320, 655] width 58 height 28
